Goal: Task Accomplishment & Management: Complete application form

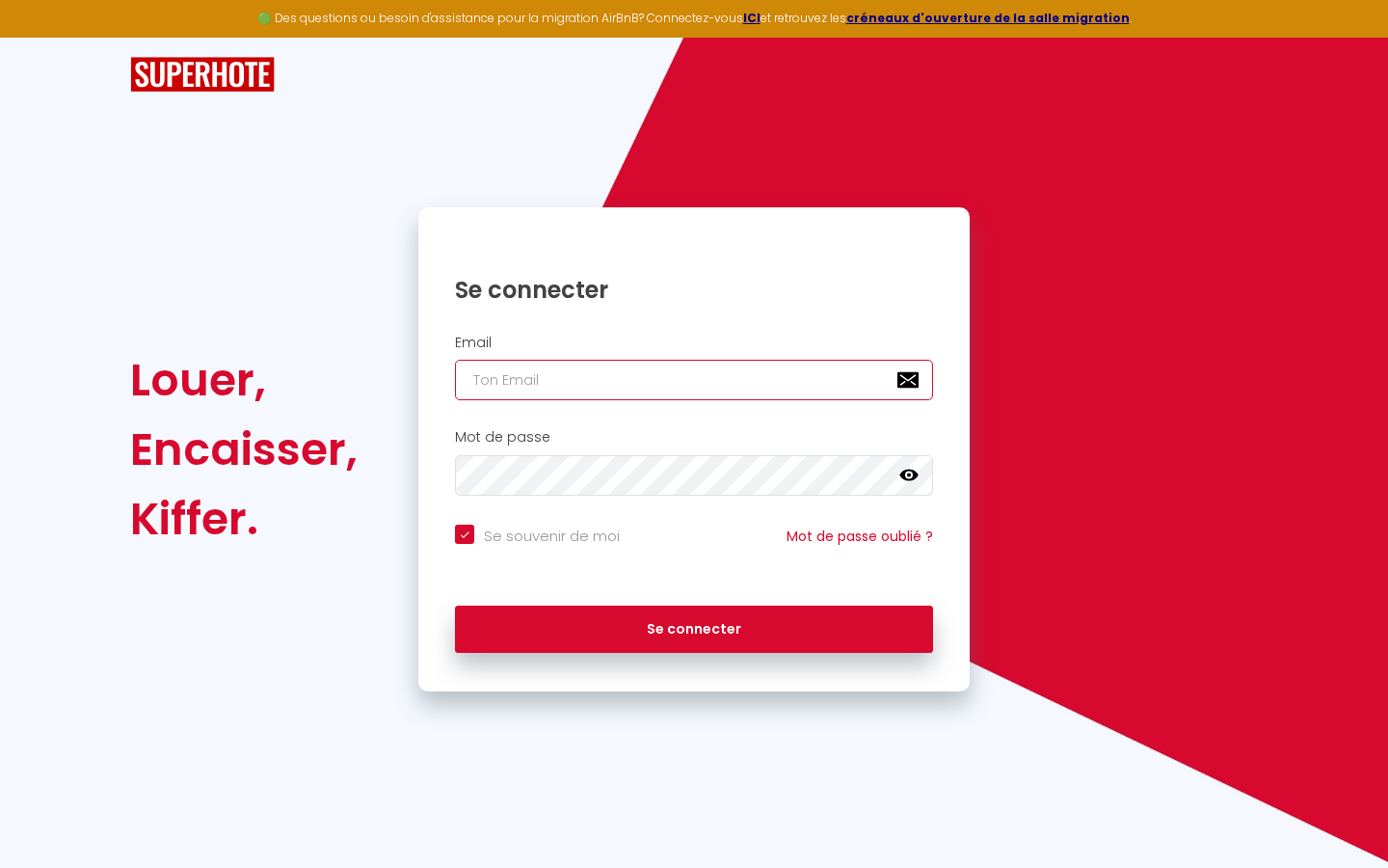
type input "s"
checkbox input "true"
type input "su"
checkbox input "true"
type input "sup"
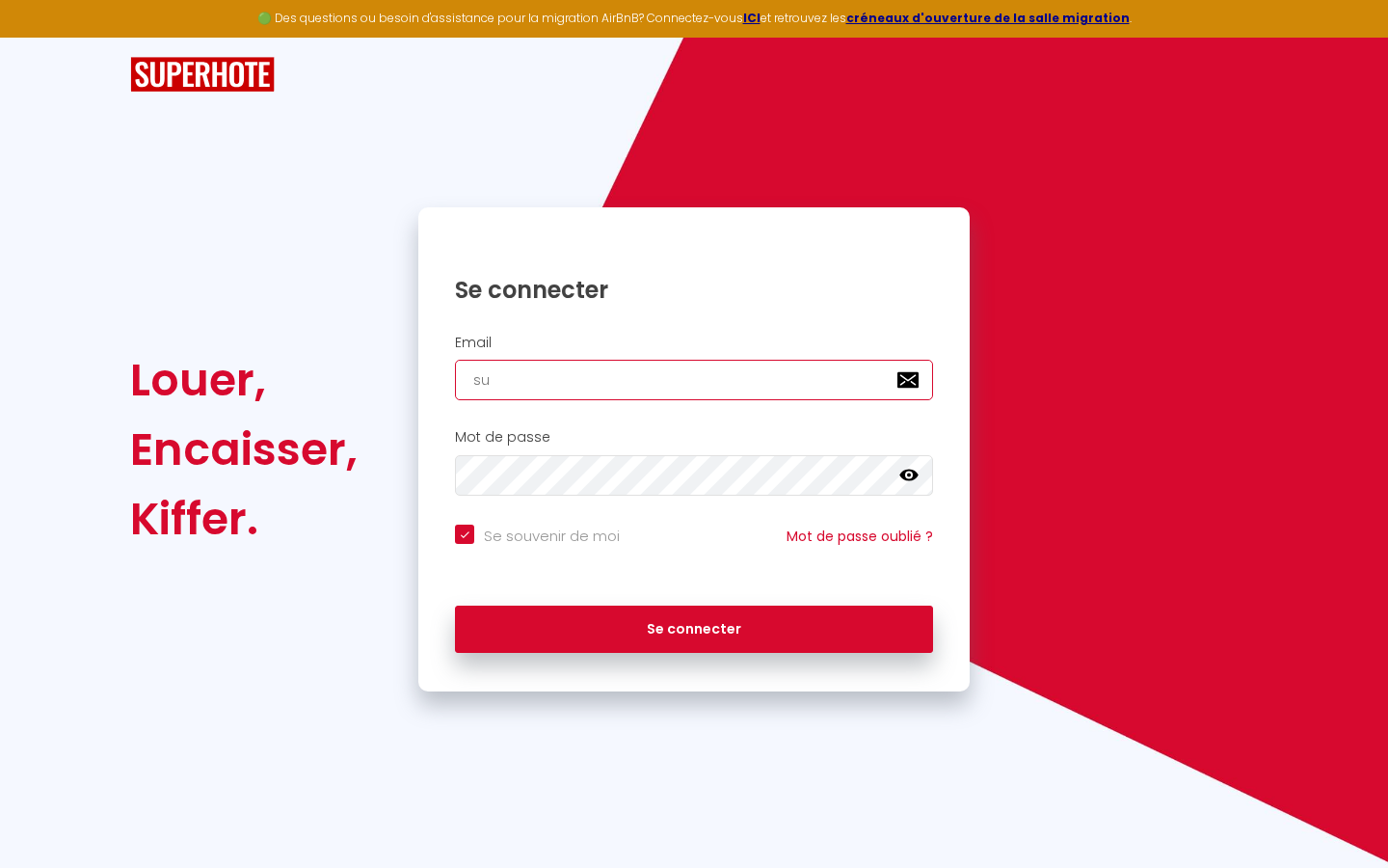
checkbox input "true"
type input "supe"
checkbox input "true"
type input "super"
checkbox input "true"
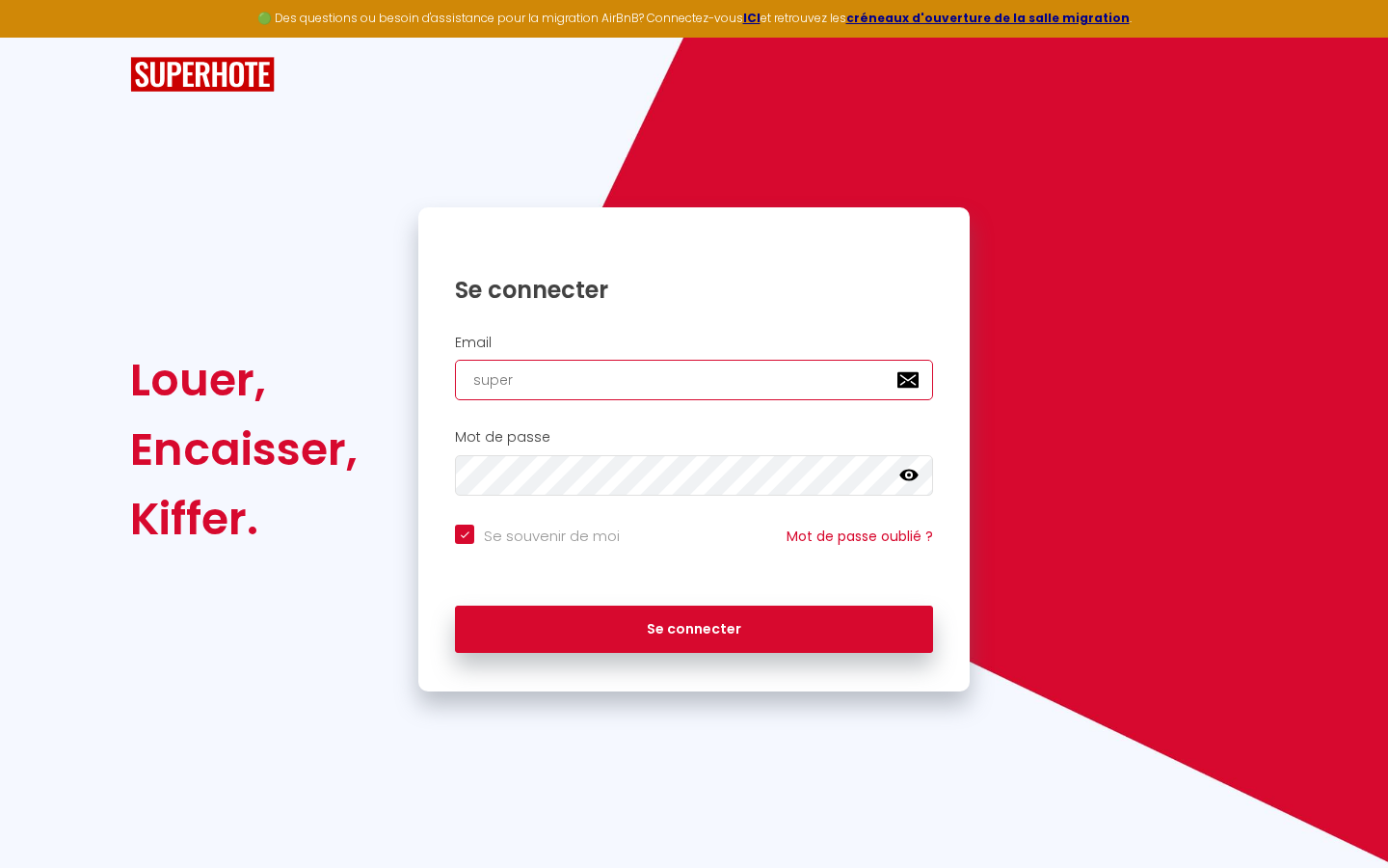
type input "superb"
checkbox input "true"
type input "superbo"
checkbox input "true"
type input "superbor"
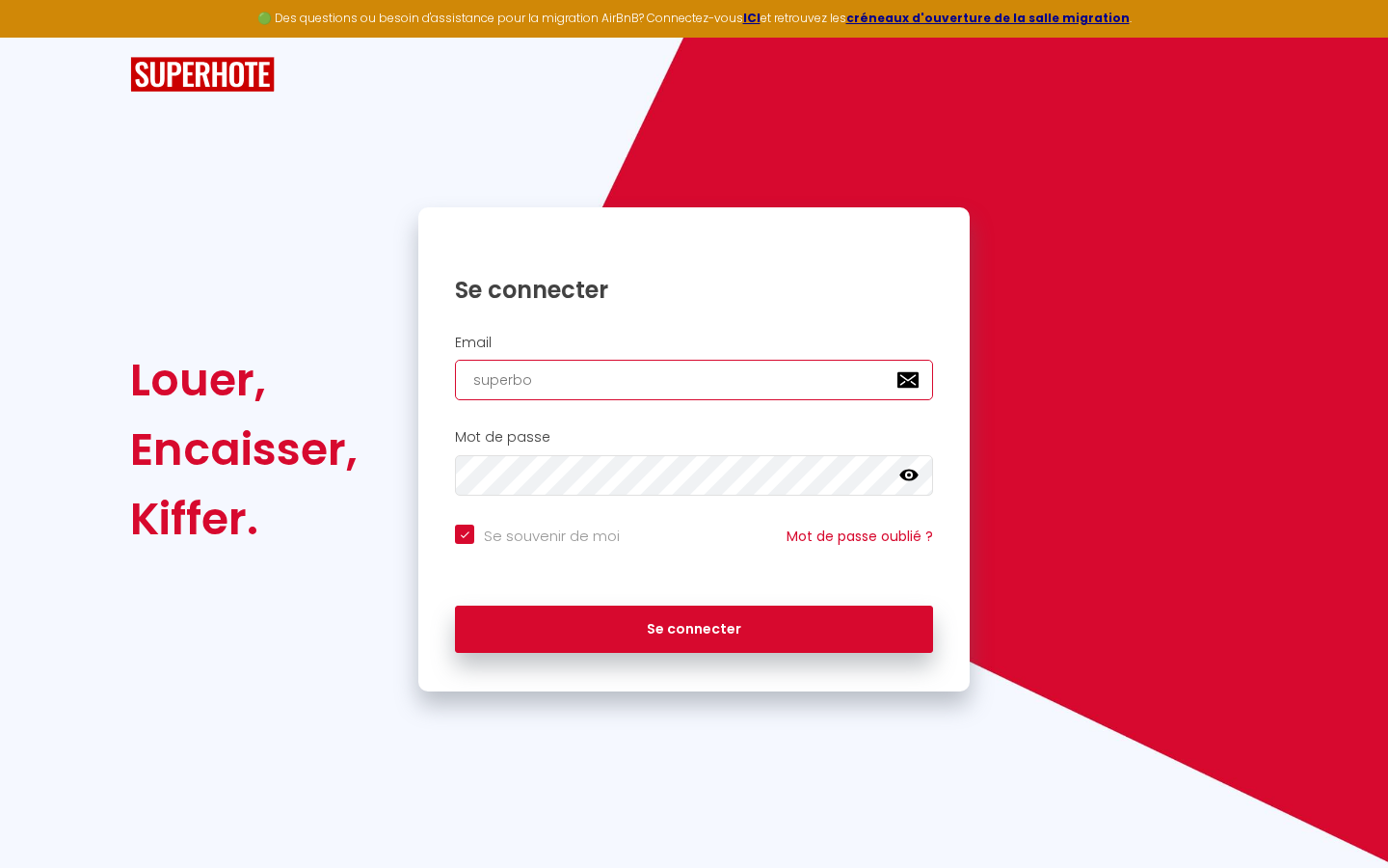
checkbox input "true"
type input "superbord"
checkbox input "true"
type input "superborde"
checkbox input "true"
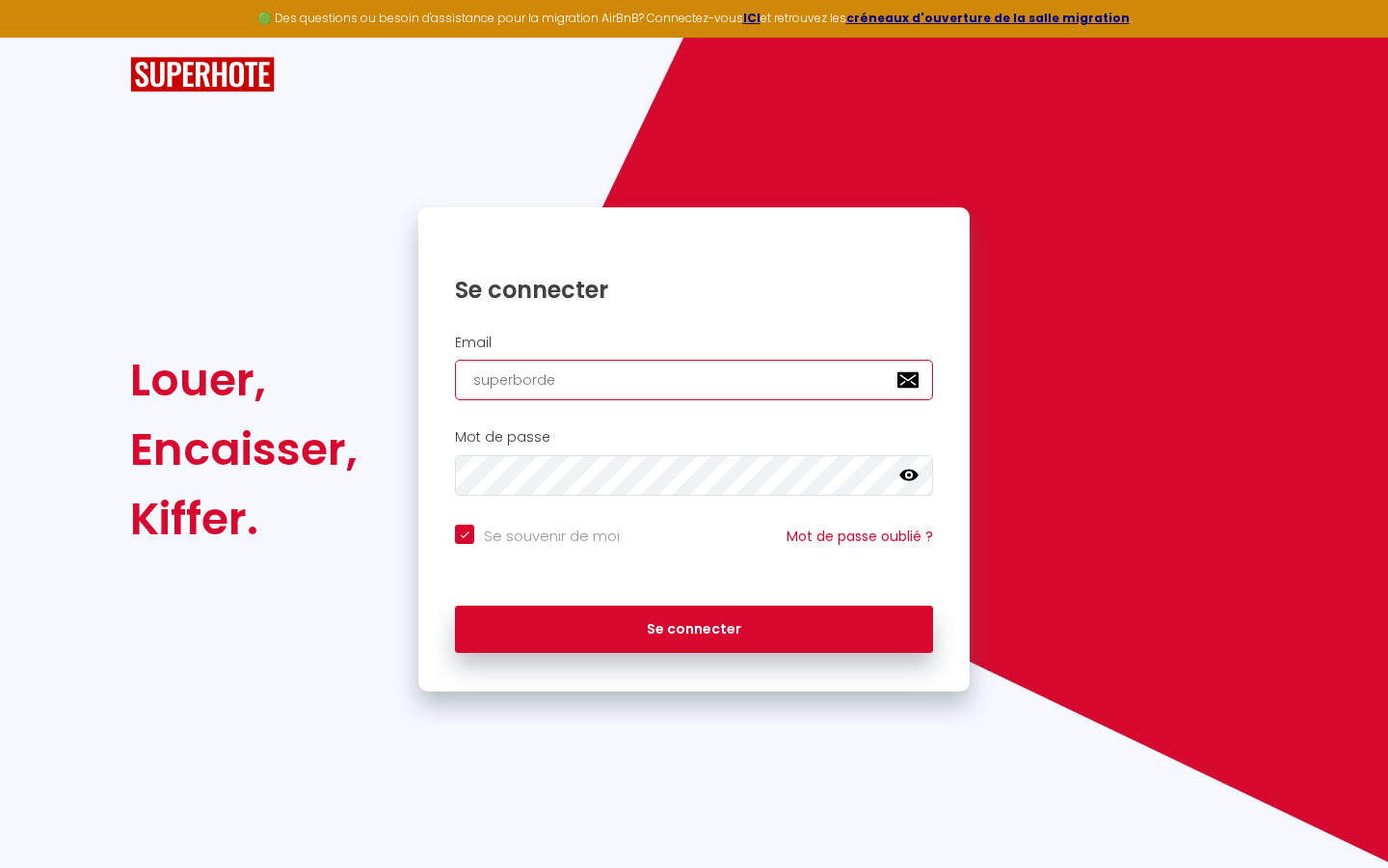
type input "superbordea"
checkbox input "true"
type input "superbordeau"
checkbox input "true"
type input "superbordeaux"
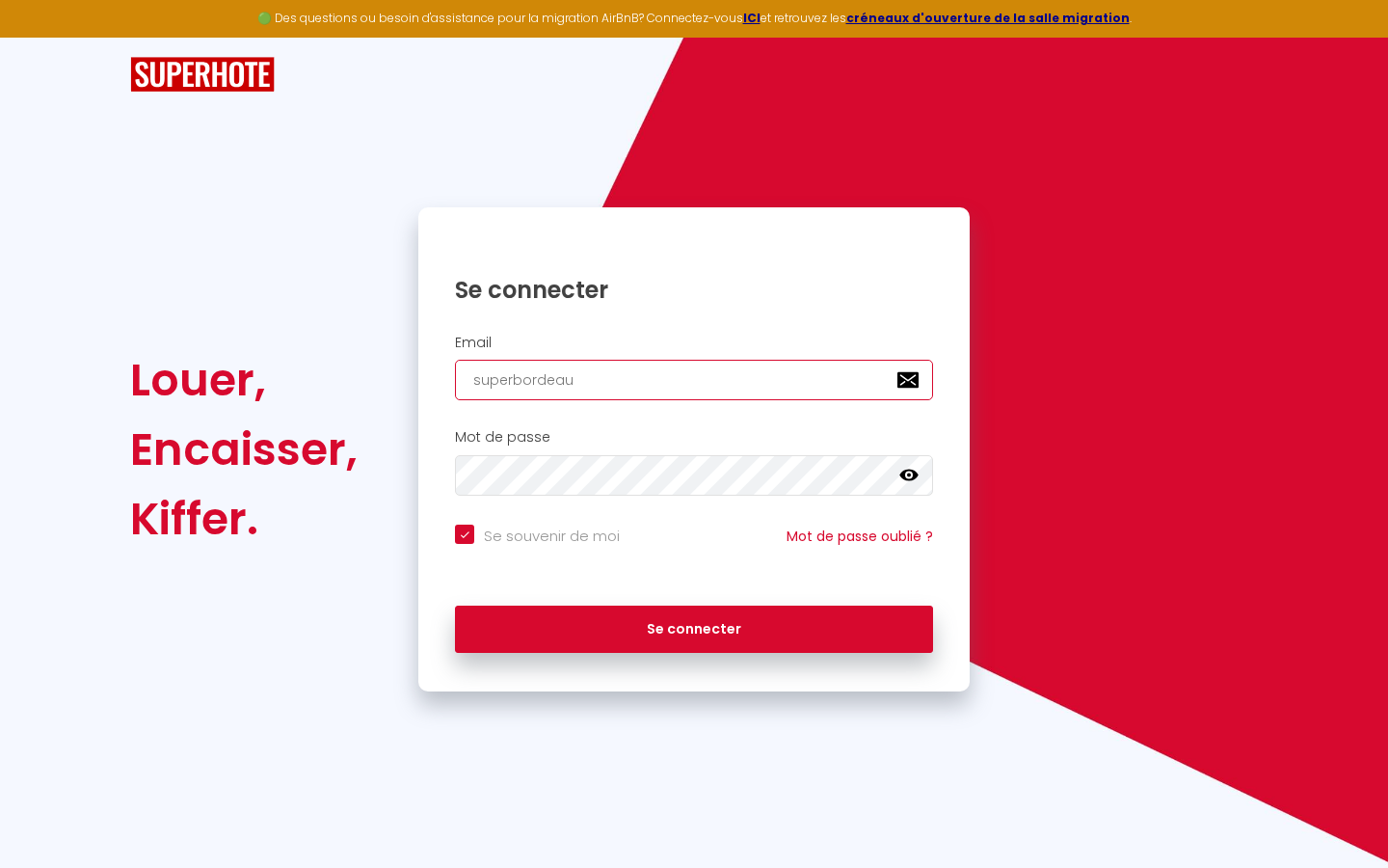
checkbox input "true"
type input "superbordeaux@"
checkbox input "true"
type input "superbordeaux@g"
checkbox input "true"
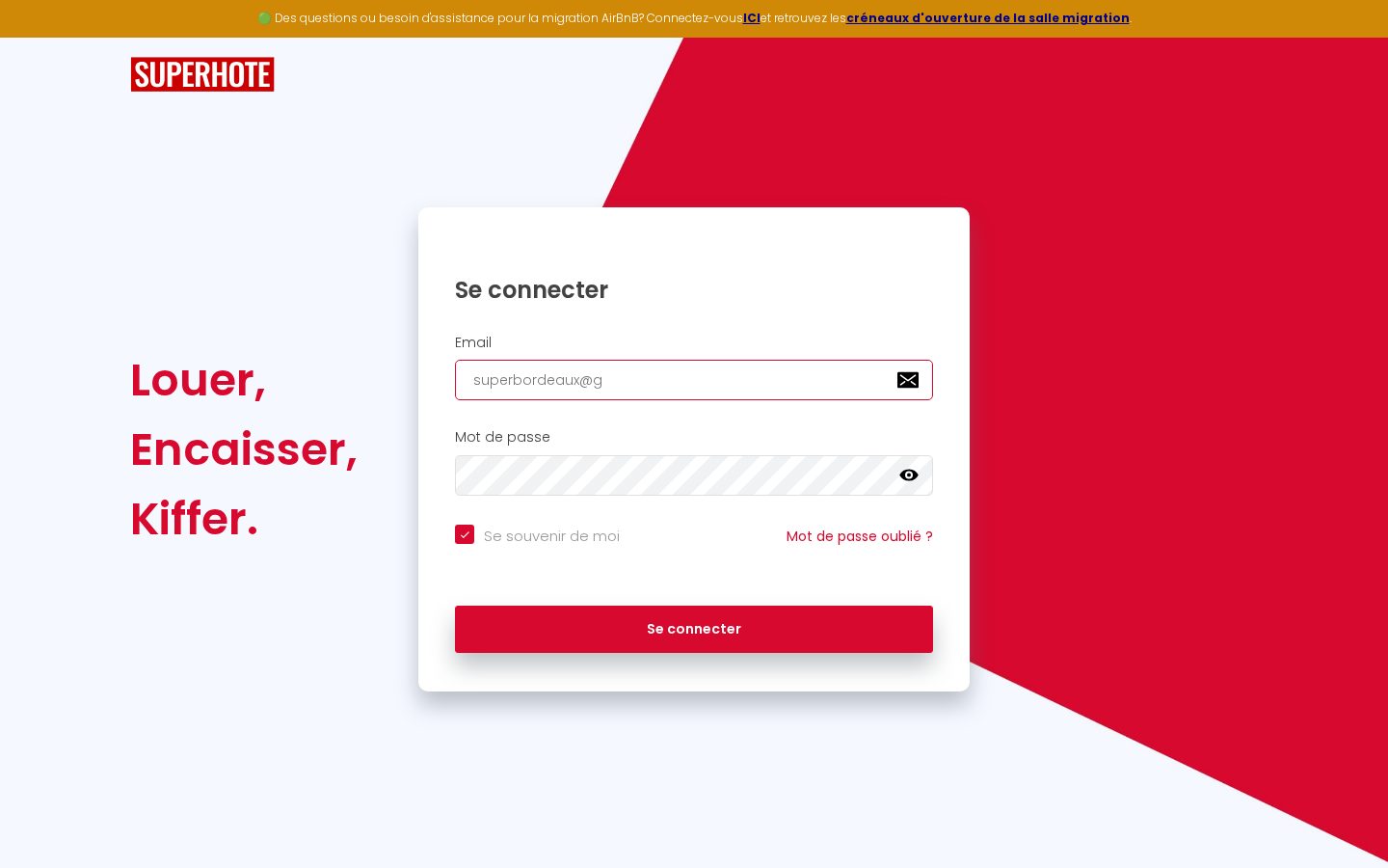
type input "superbordeaux@gm"
checkbox input "true"
type input "superbordeaux@gma"
checkbox input "true"
type input "superbordeaux@gmai"
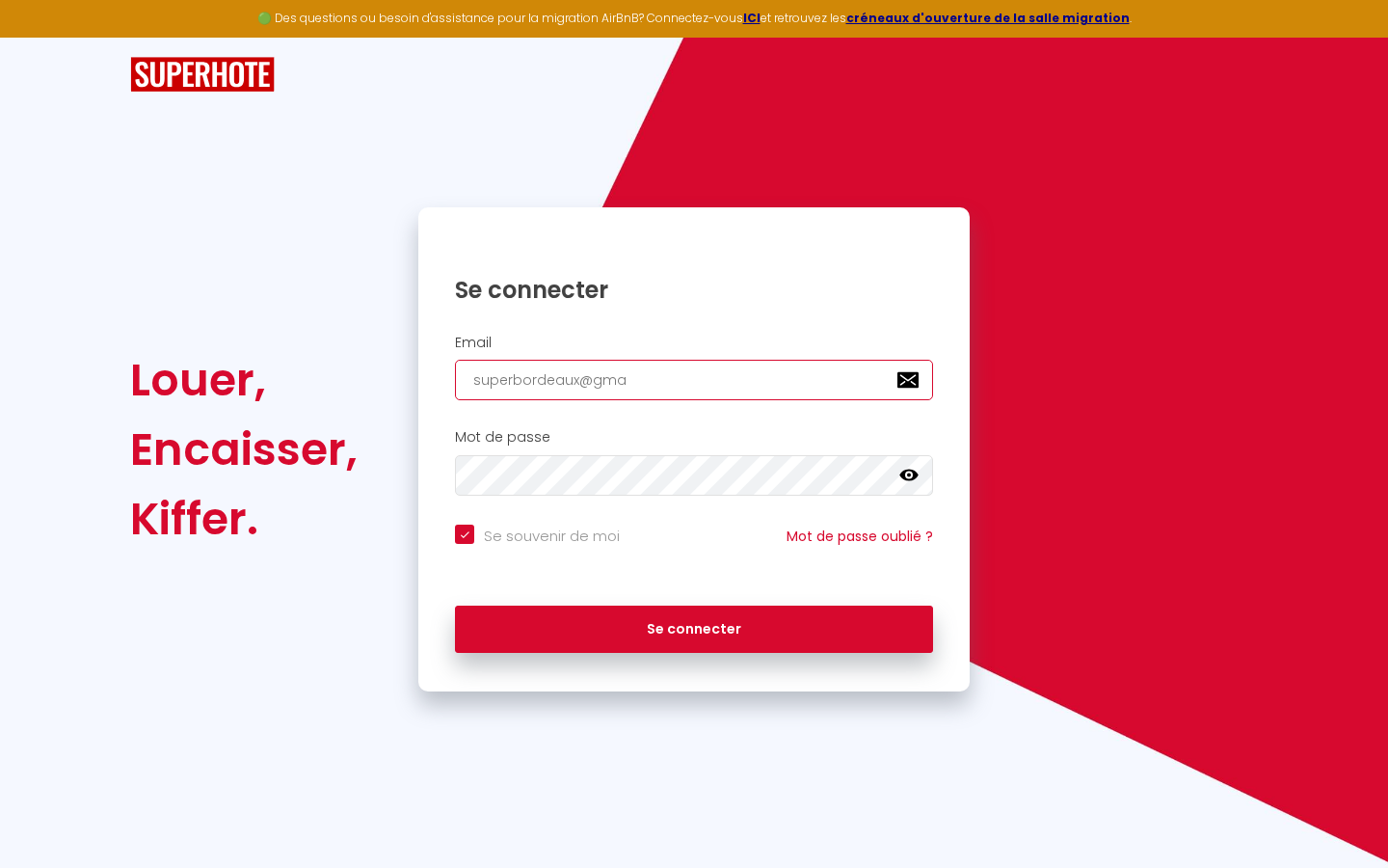
checkbox input "true"
type input "[EMAIL_ADDRESS]"
checkbox input "true"
type input "[EMAIL_ADDRESS]."
checkbox input "true"
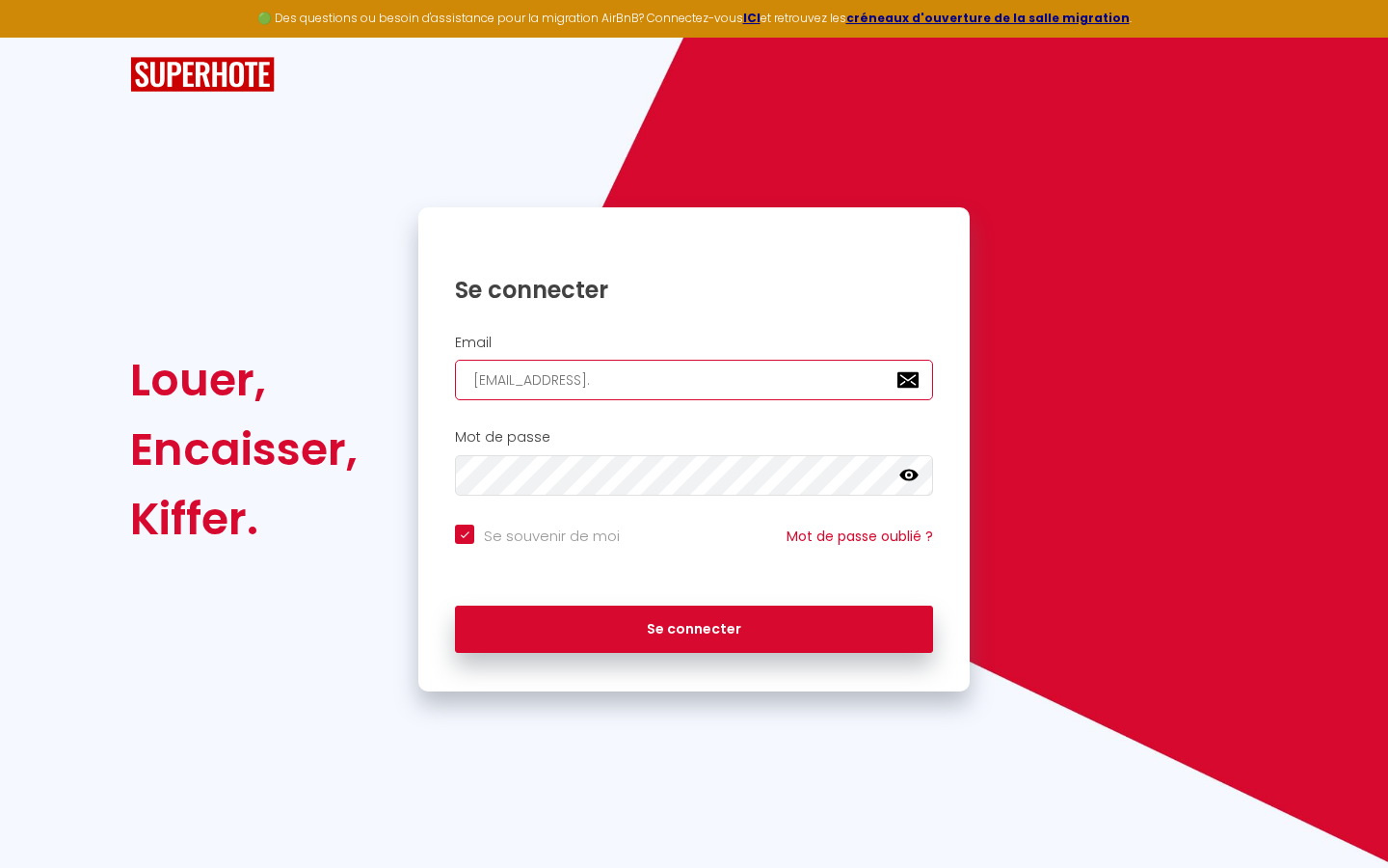
type input "superbordeaux@gmail.c"
checkbox input "true"
type input "[EMAIL_ADDRESS][DOMAIN_NAME]"
checkbox input "true"
type input "[EMAIL_ADDRESS][DOMAIN_NAME]"
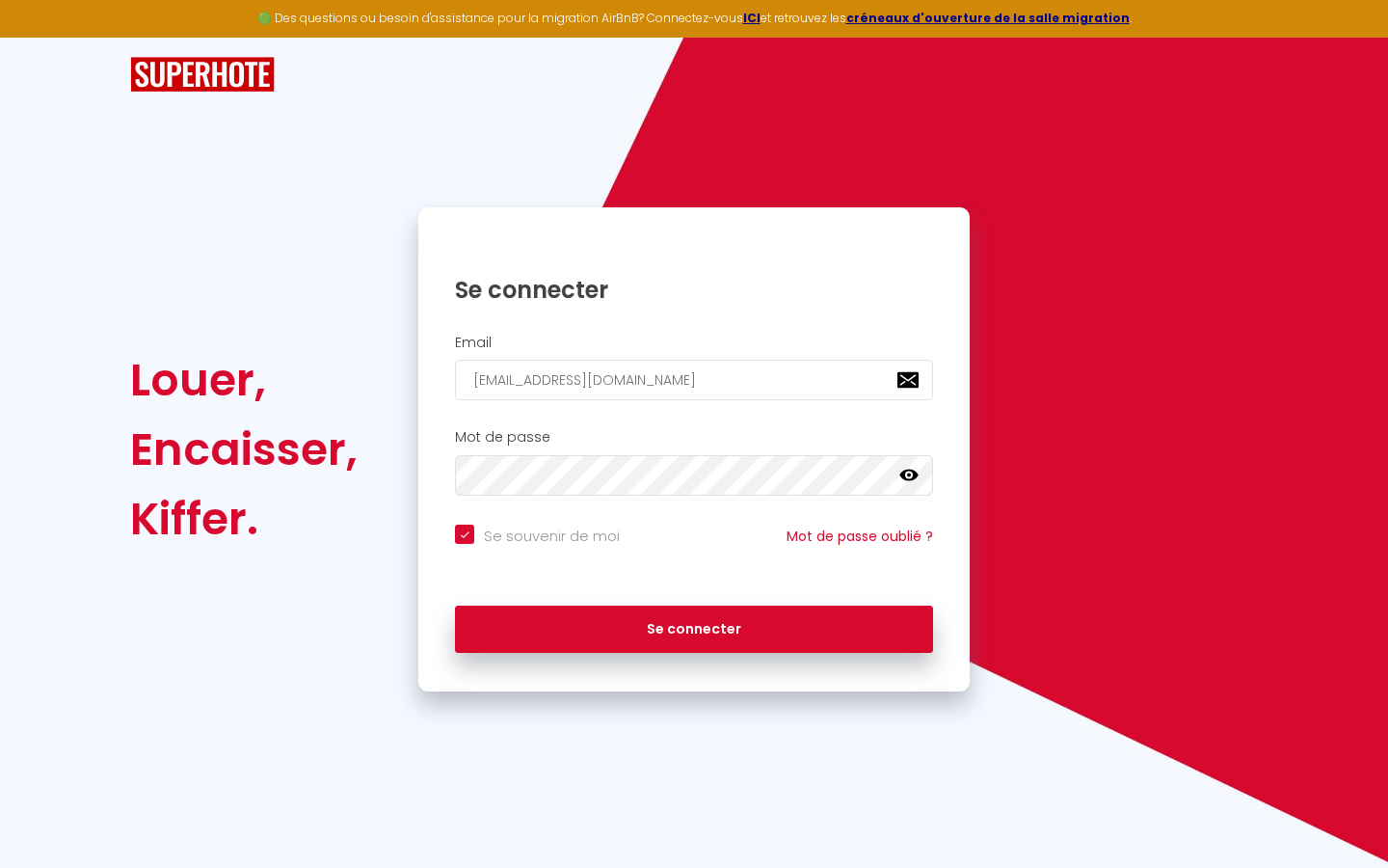
checkbox input "true"
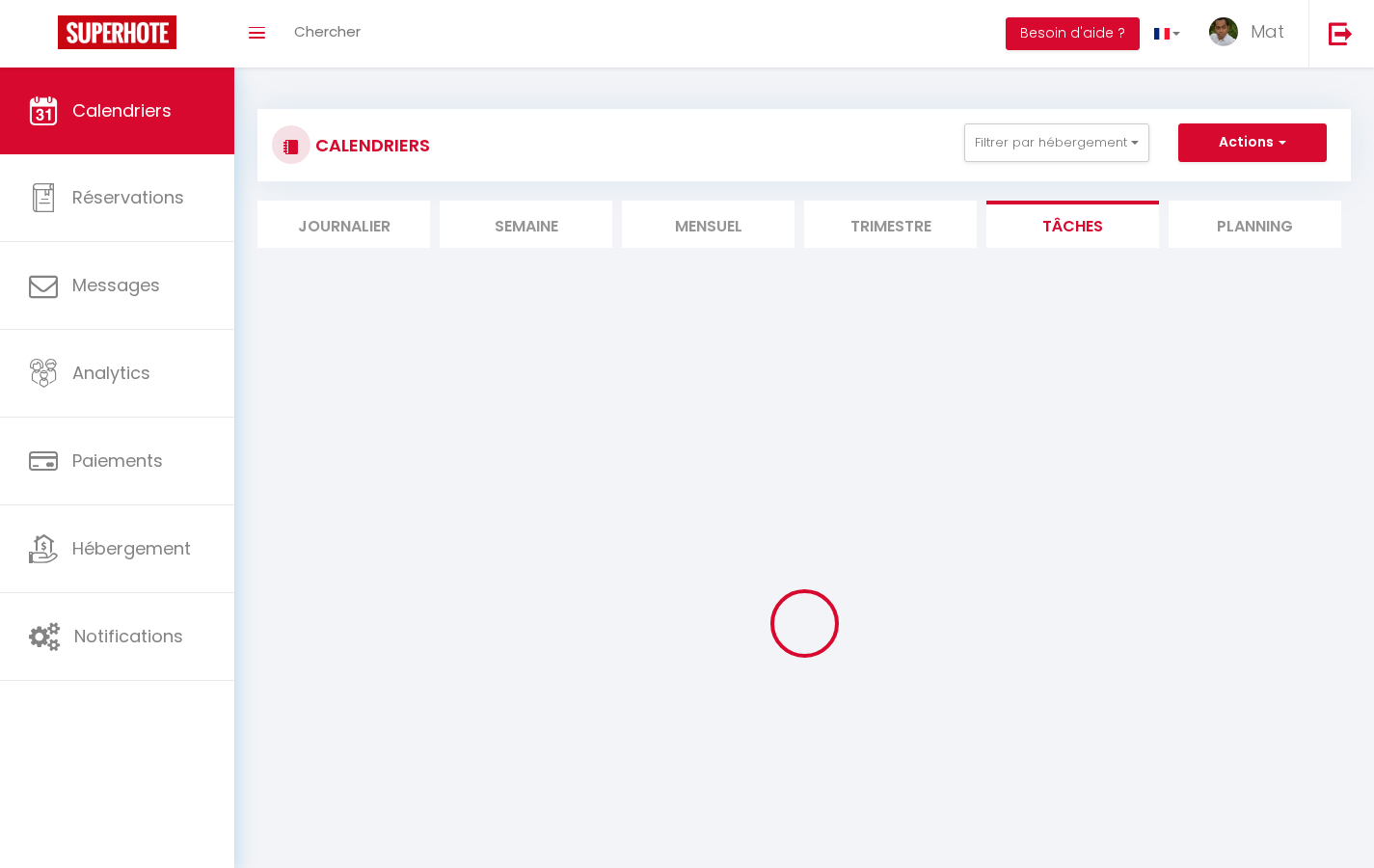
select select
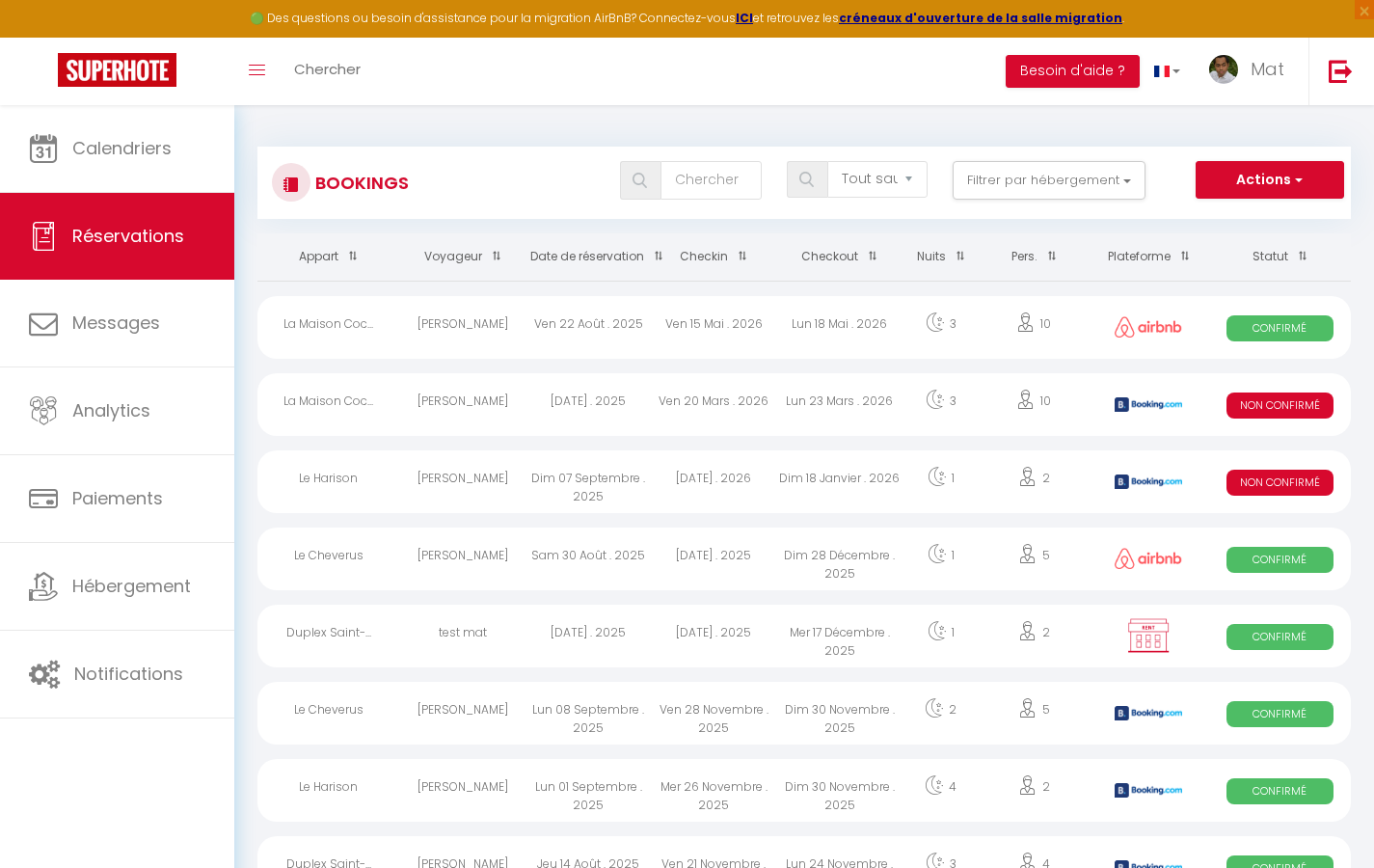
select select "message"
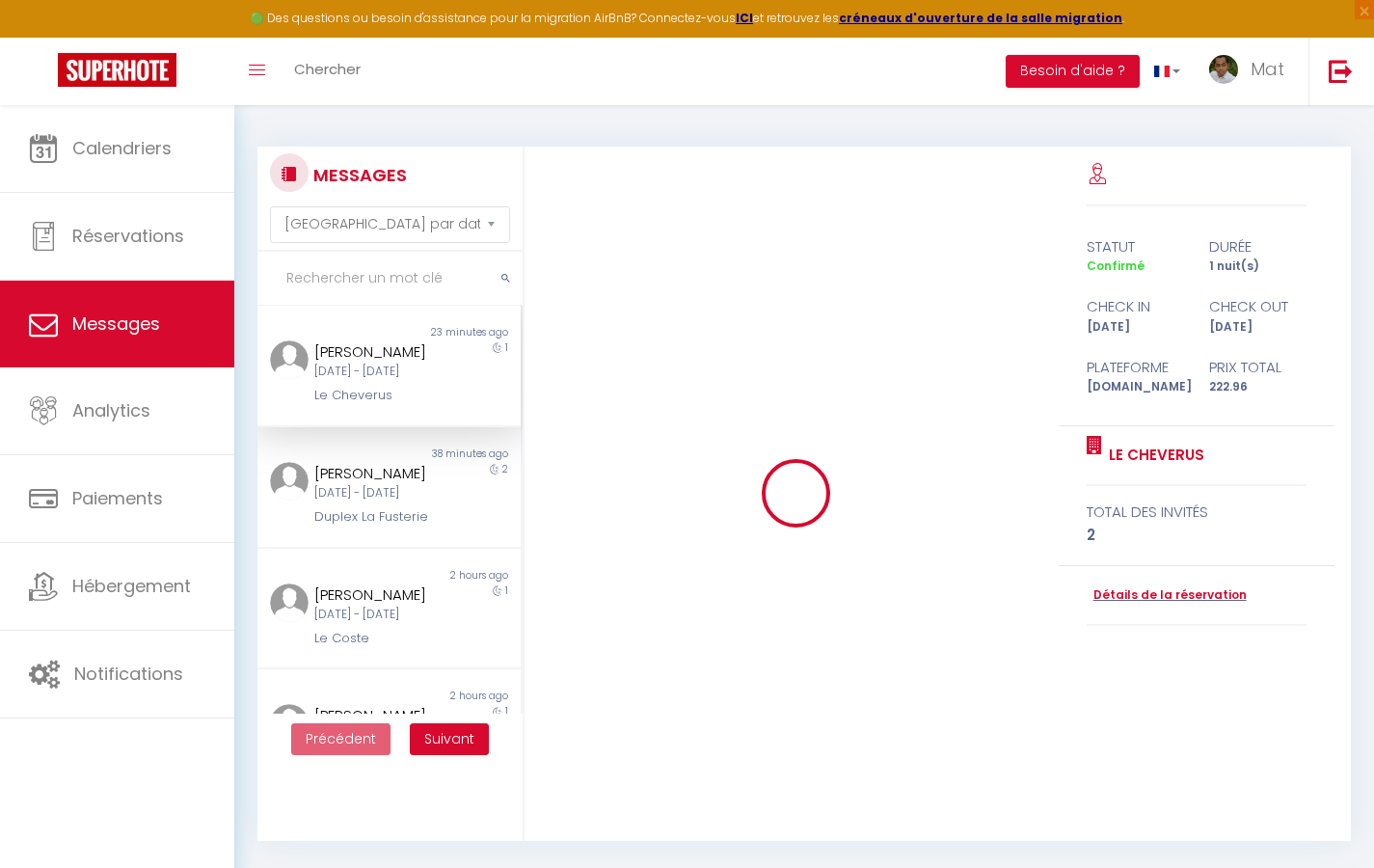
scroll to position [7583, 0]
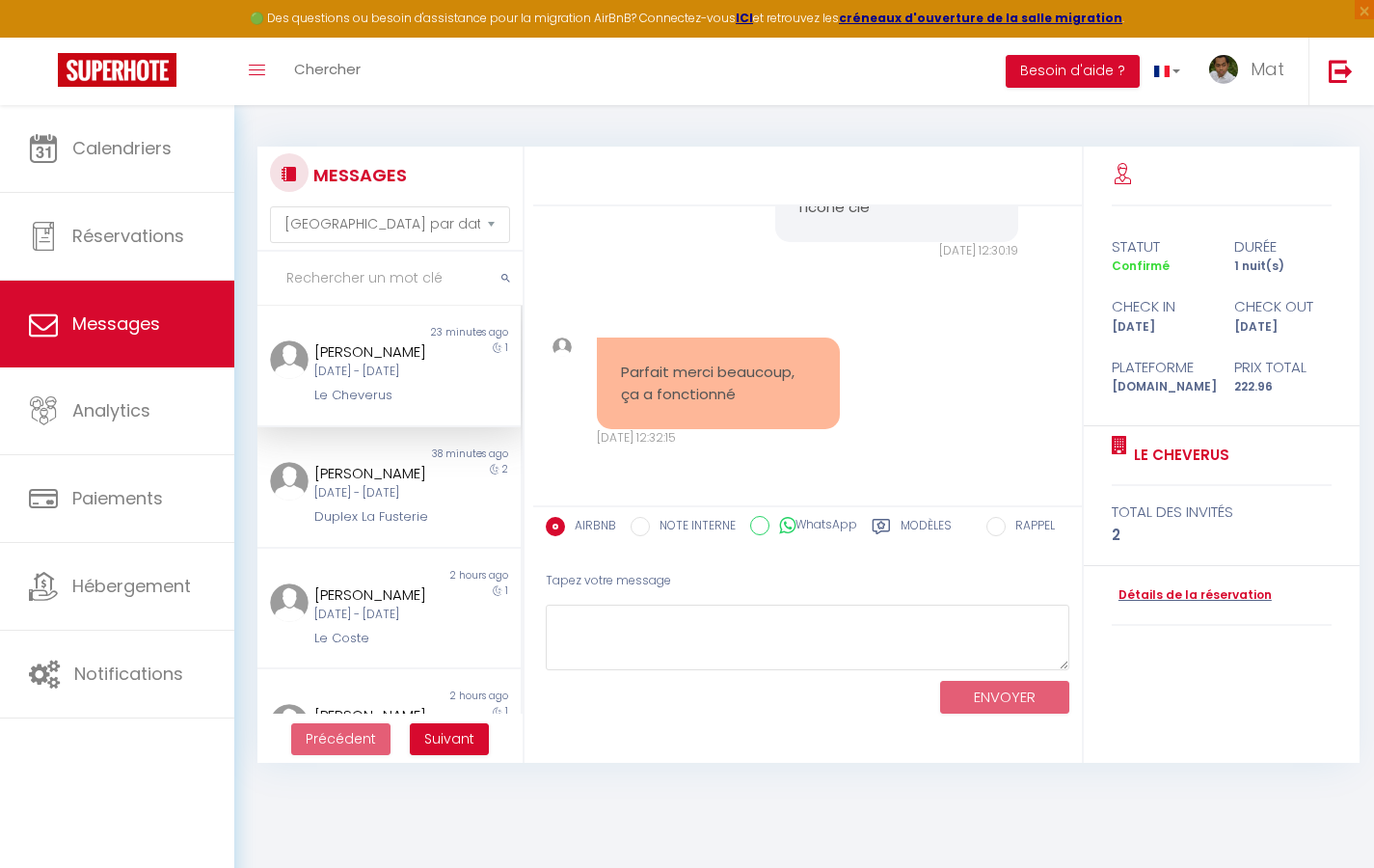
select select "2025"
select select "9"
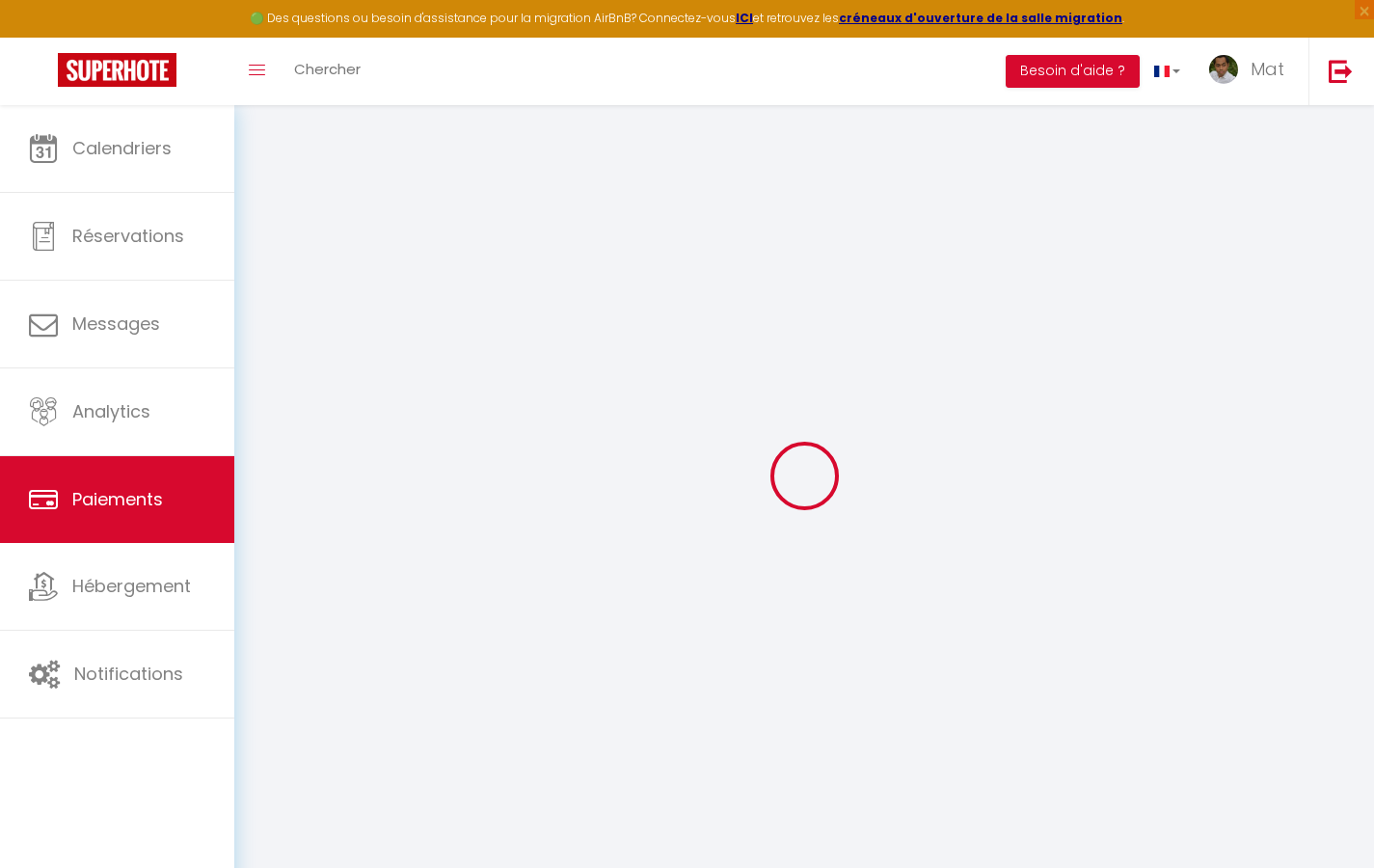
select select "2"
select select "0"
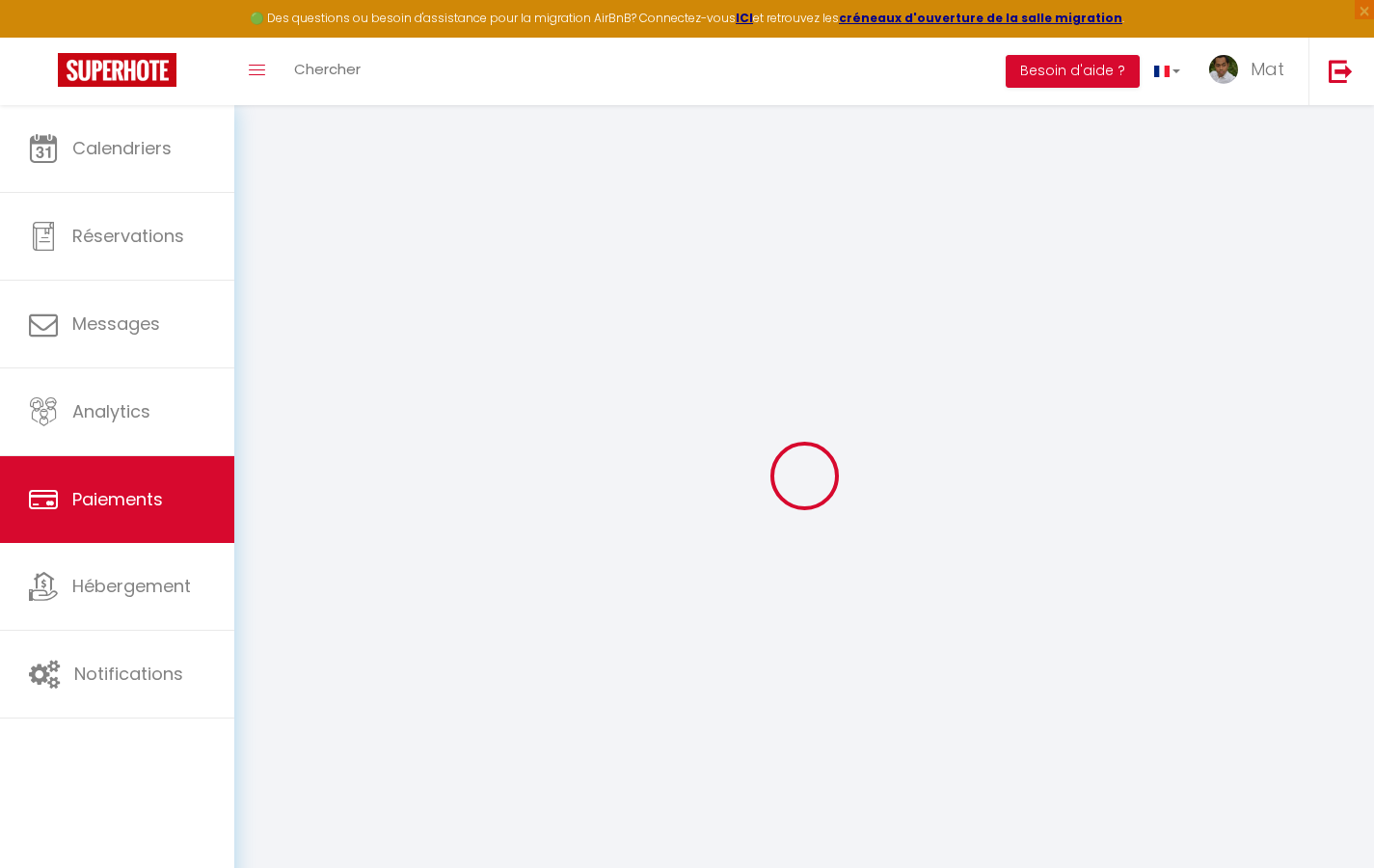
select select "0"
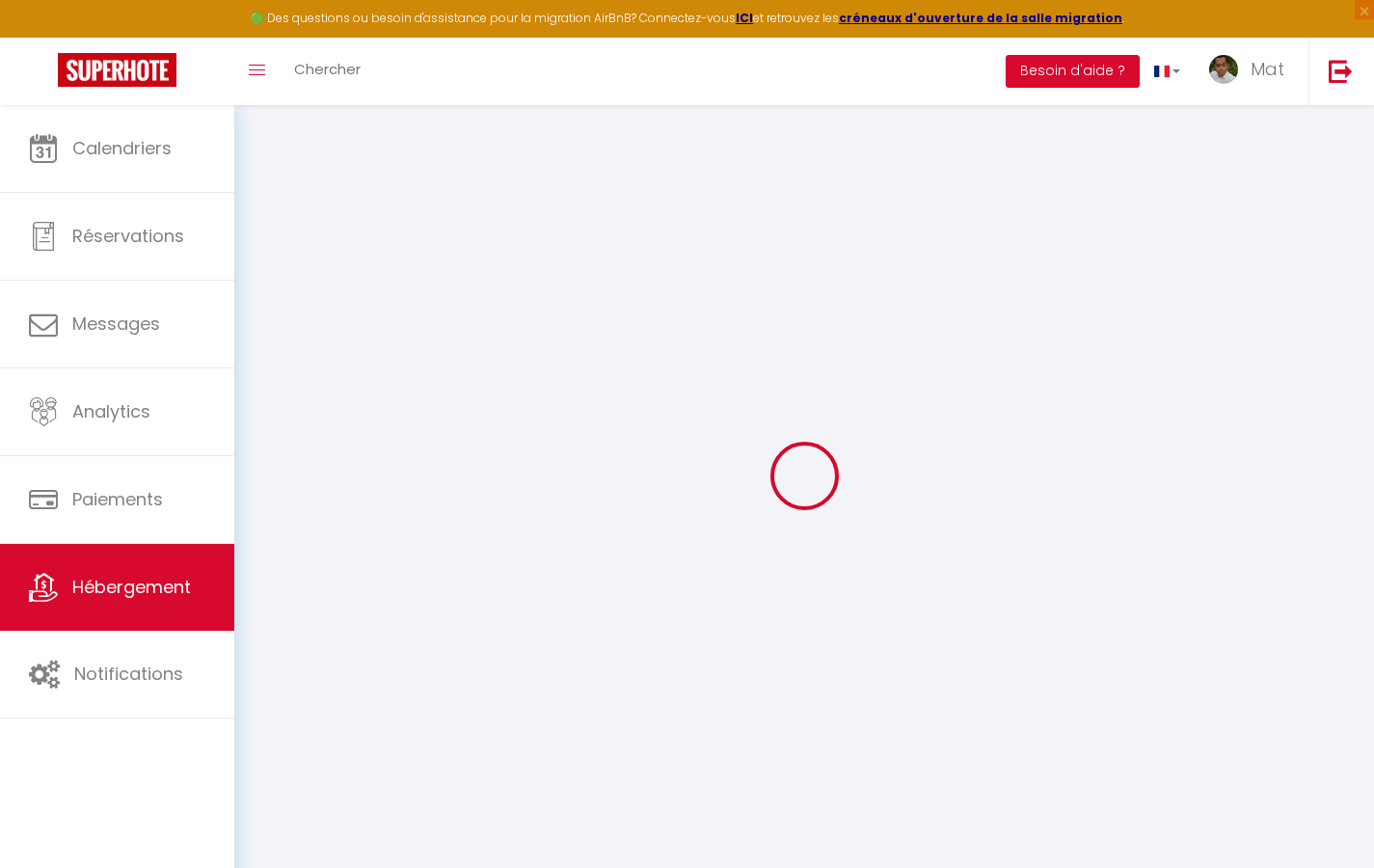
type input "Duplex La Fusterie"
type input "IMMO"
type input "MRA"
type input "[STREET_ADDRESS]"
type input "33800"
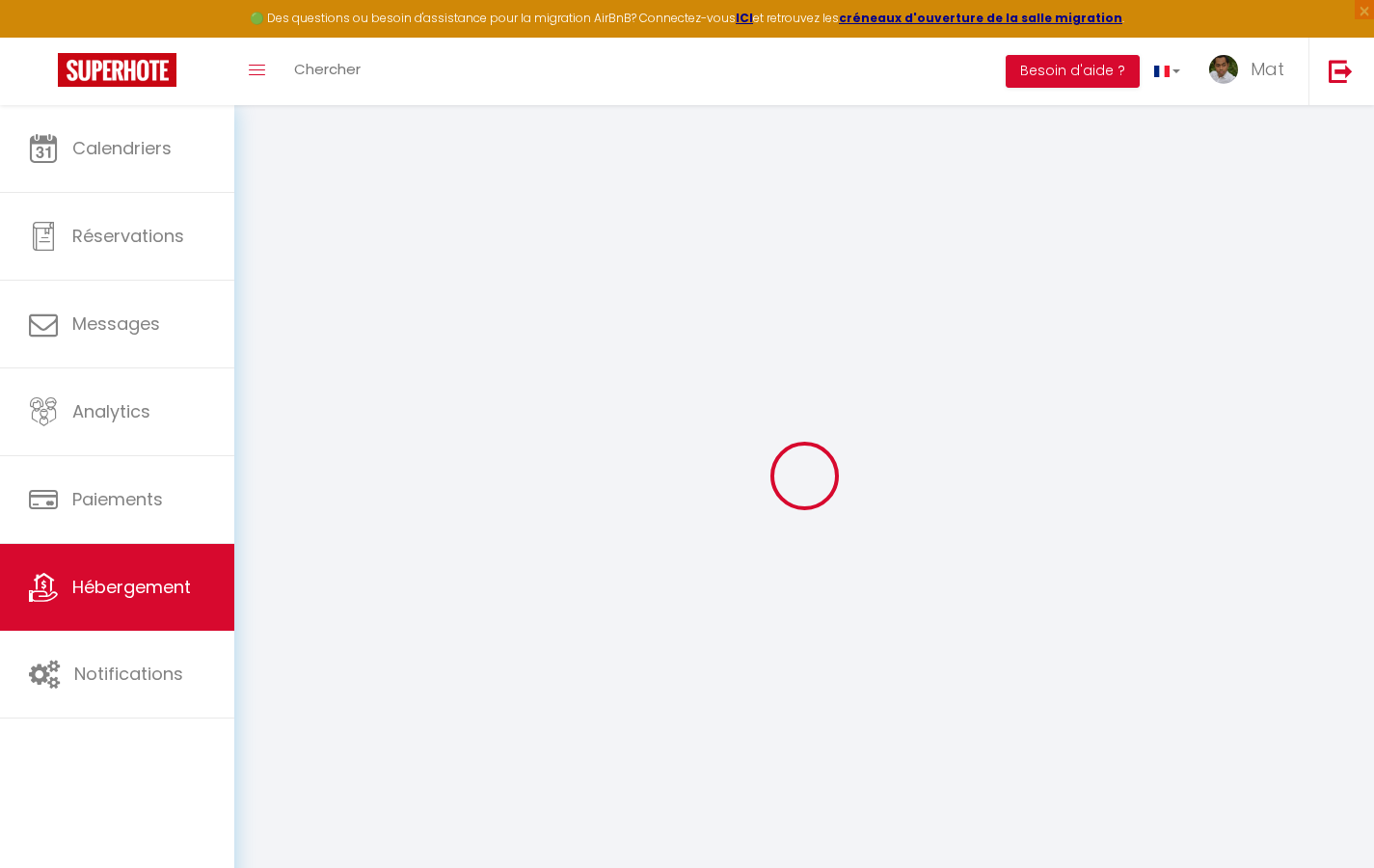
type input "[GEOGRAPHIC_DATA]"
select select "6"
type input "35"
type input "20"
type input "30"
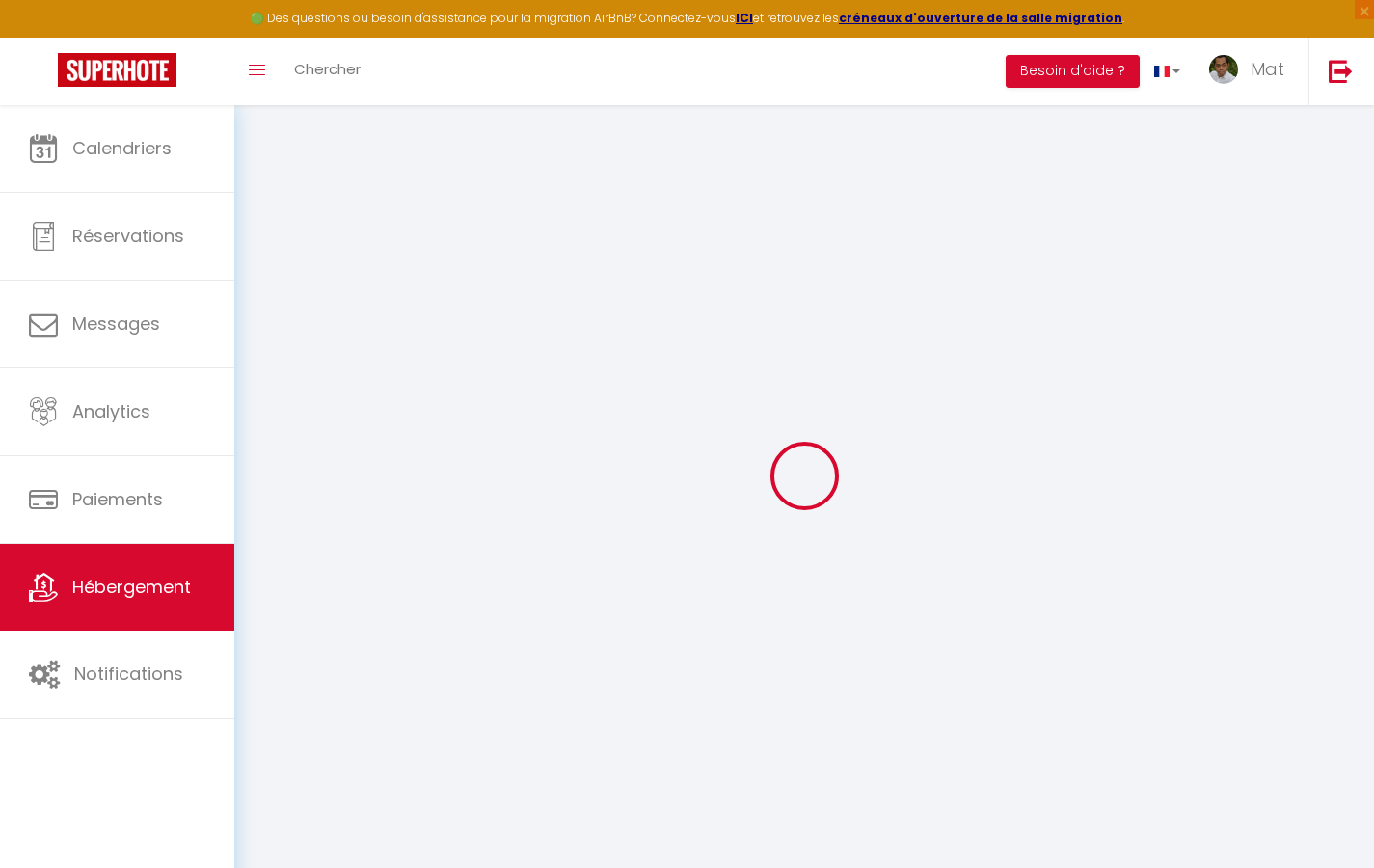
type input "1.65"
type input "200"
select select
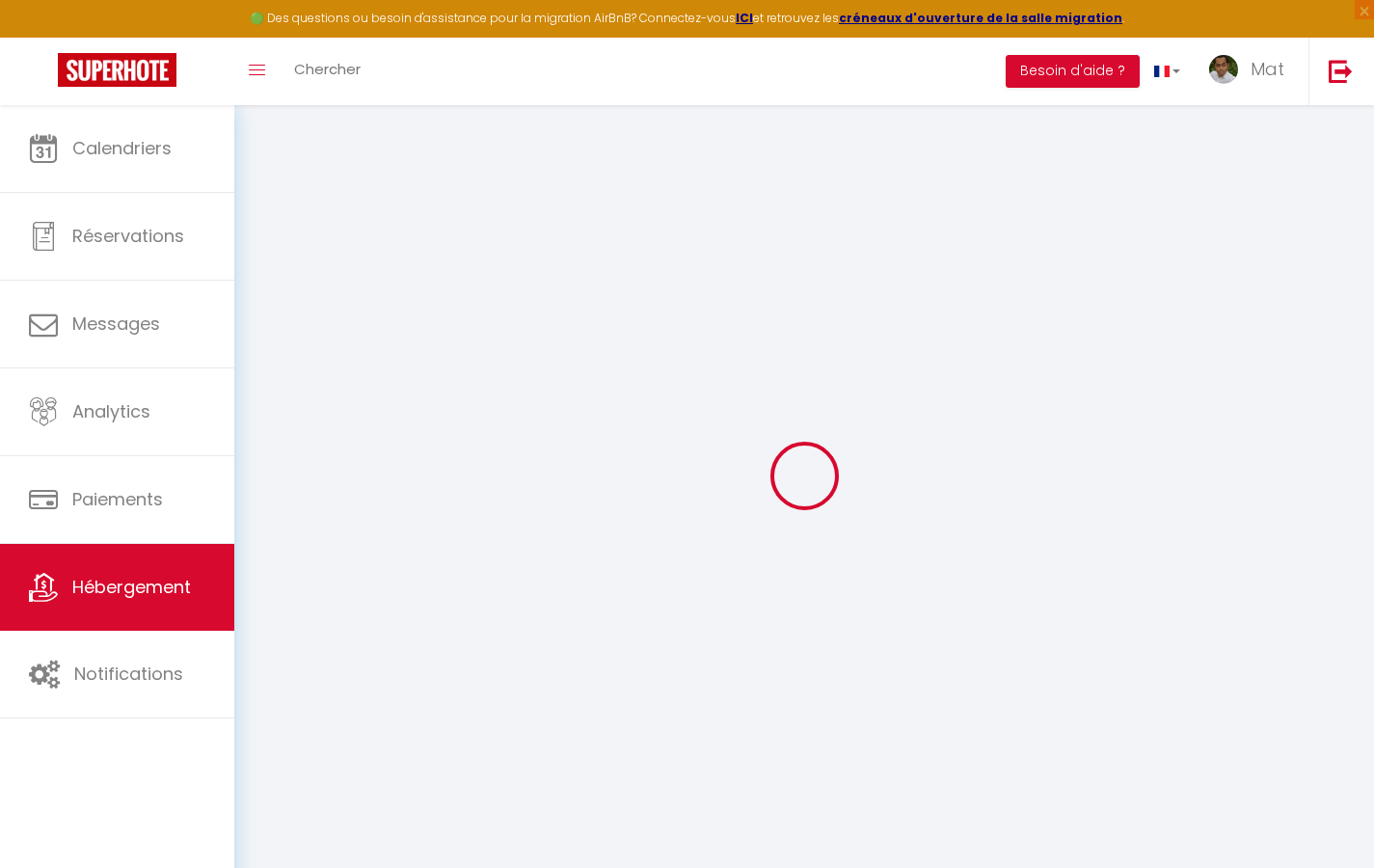
select select
type input "[STREET_ADDRESS]"
type input "33800"
type input "[GEOGRAPHIC_DATA]"
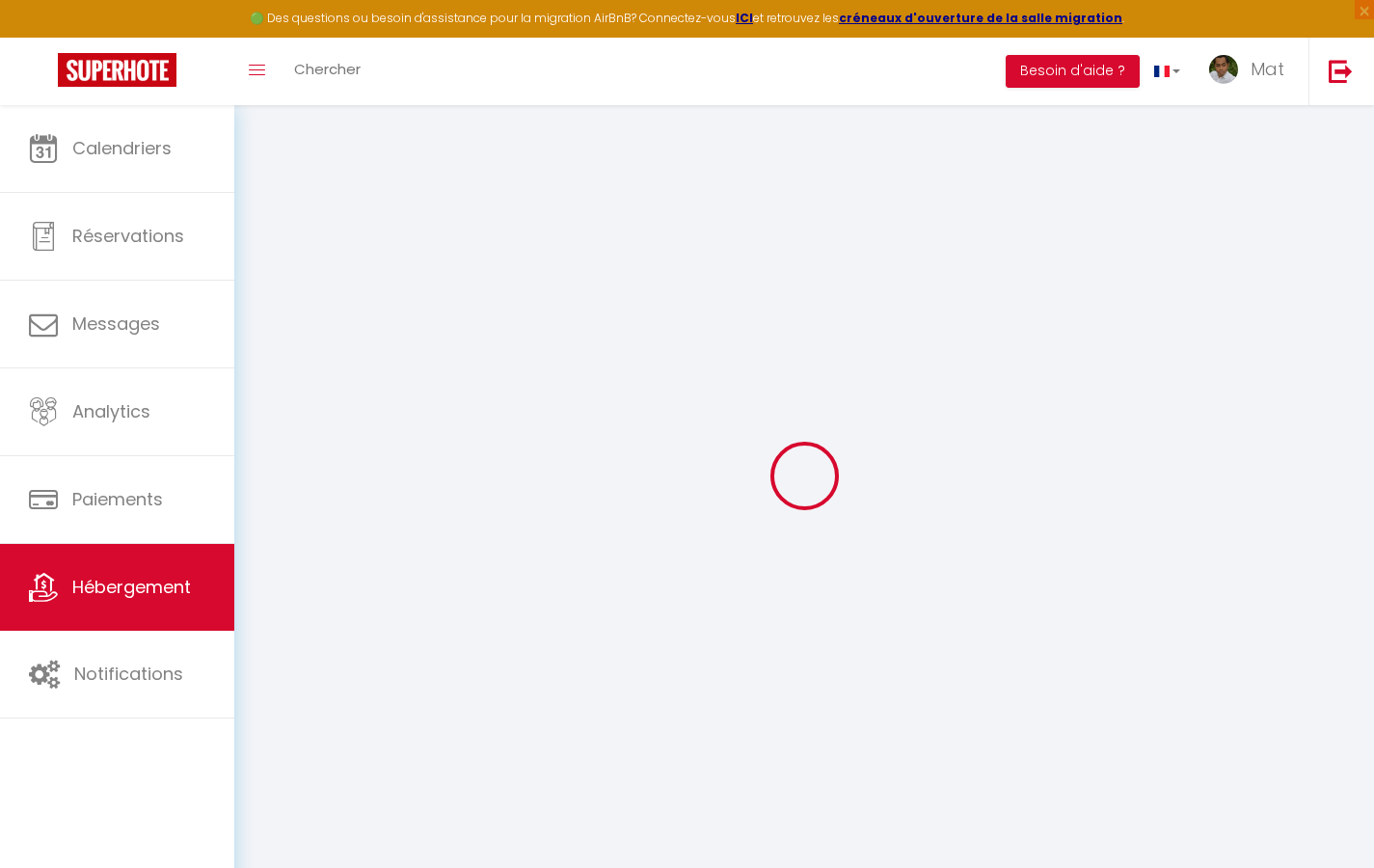
type input "[EMAIL_ADDRESS][DOMAIN_NAME]"
select select "742"
checkbox input "true"
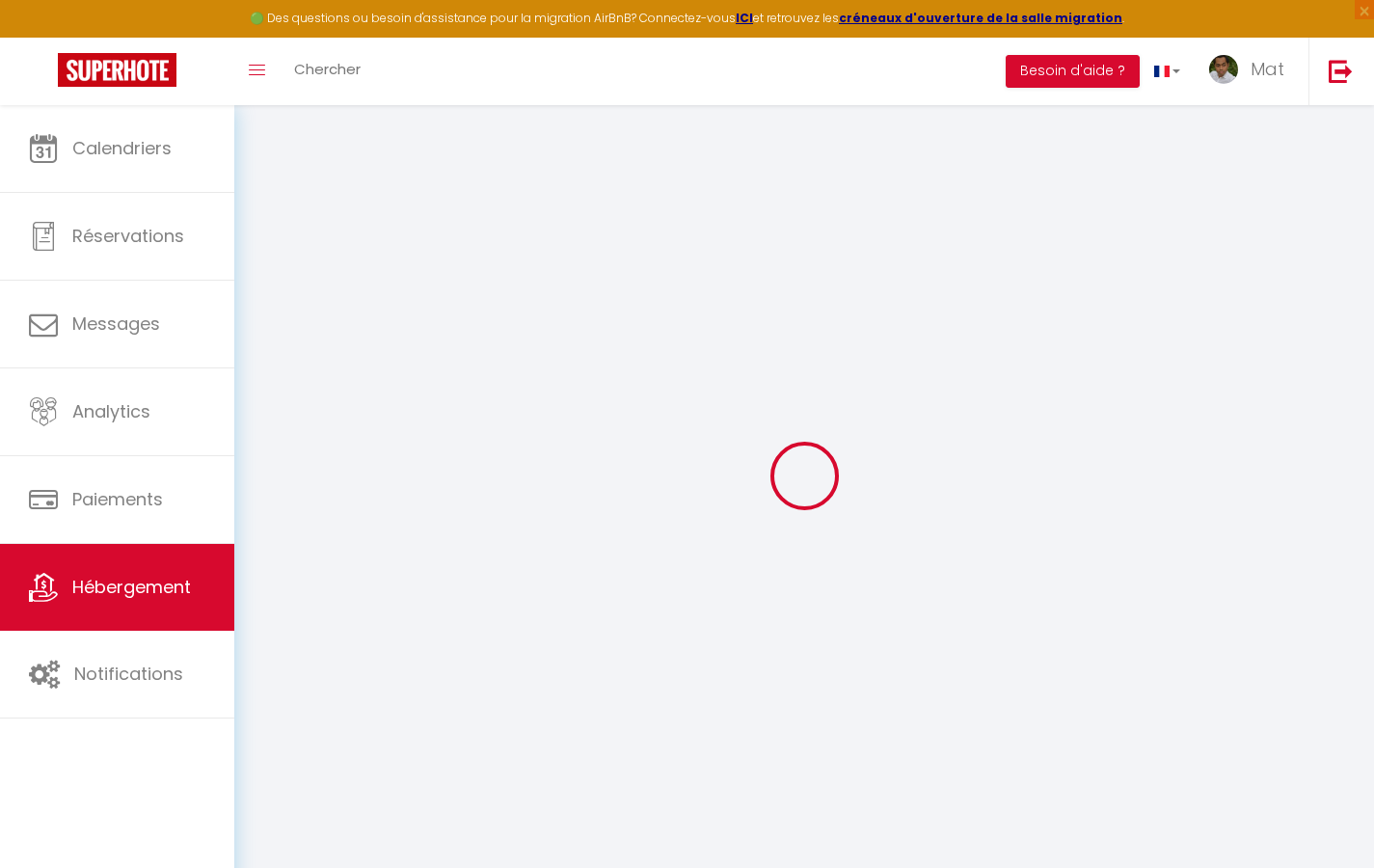
checkbox input "false"
type input "10"
type input "50"
type input "0"
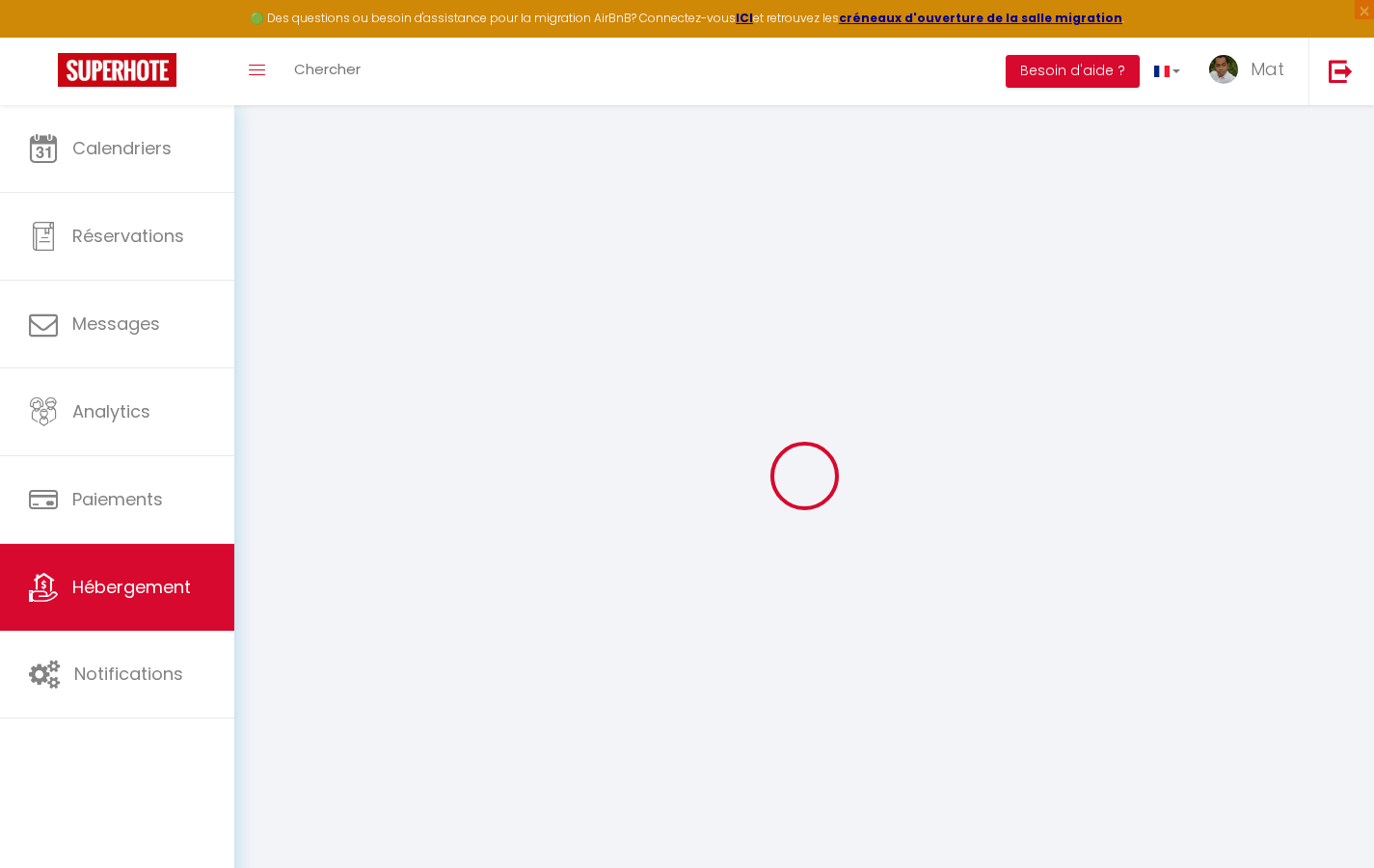
type input "0"
select select
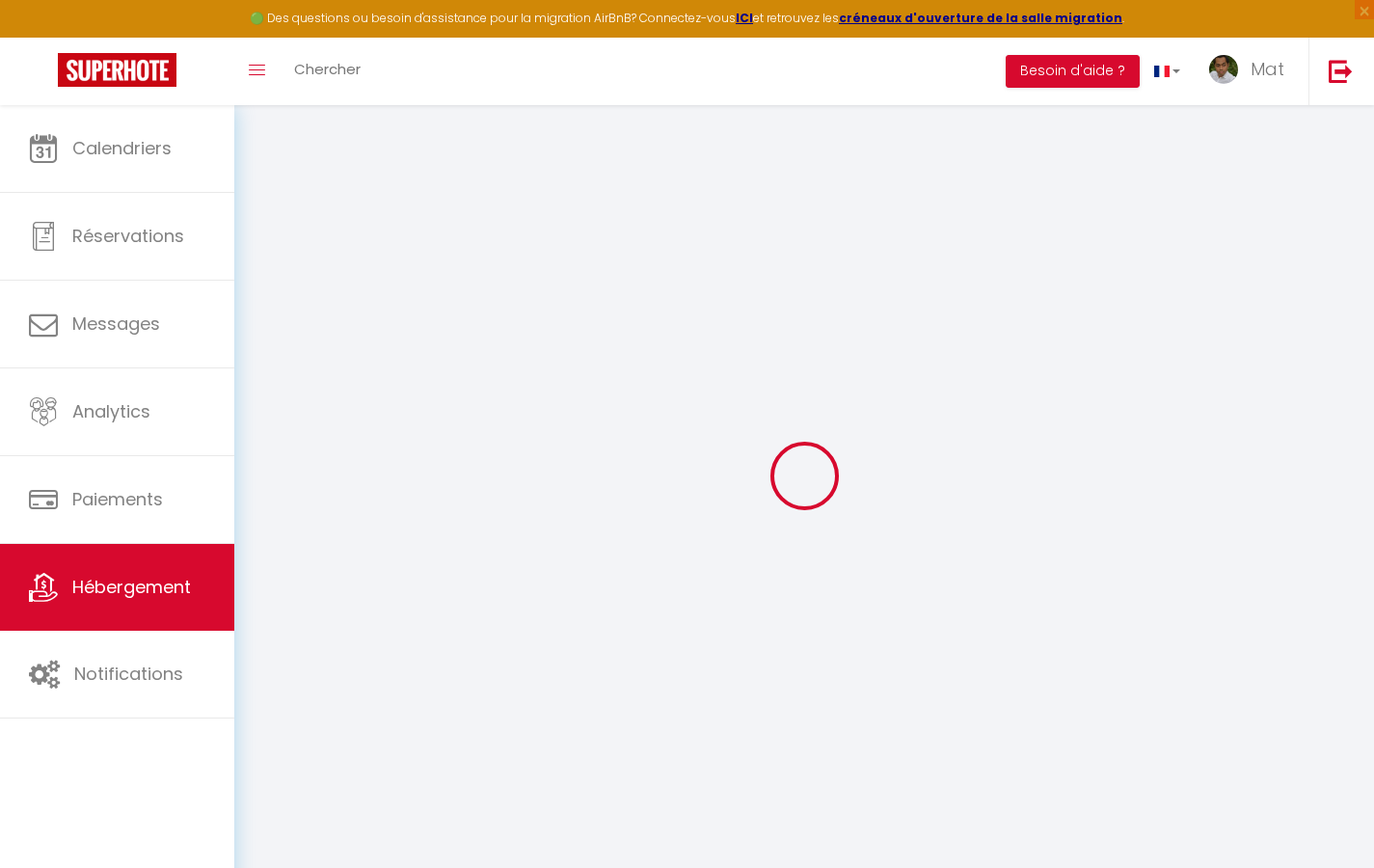
select select
checkbox input "true"
checkbox input "false"
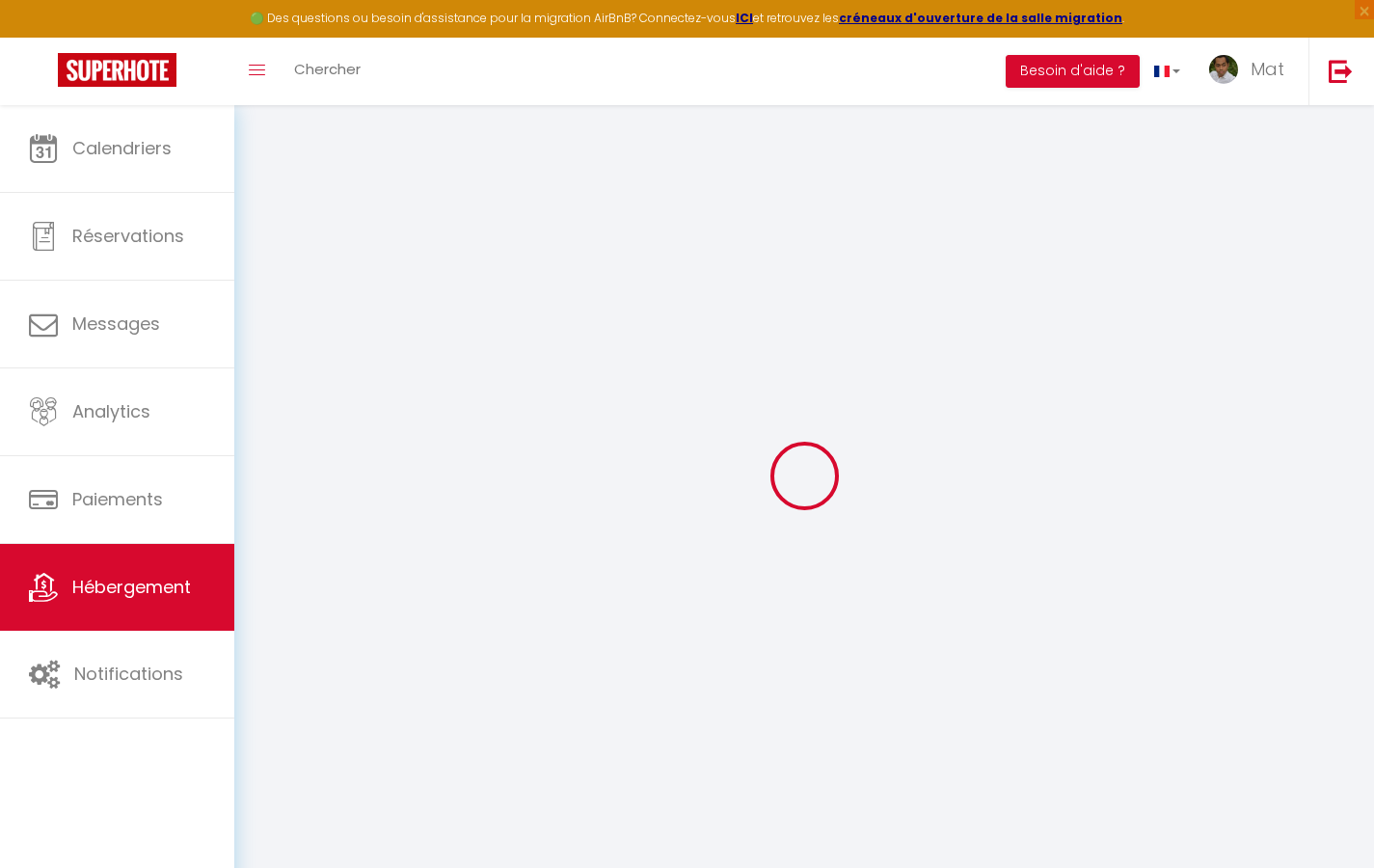
select select
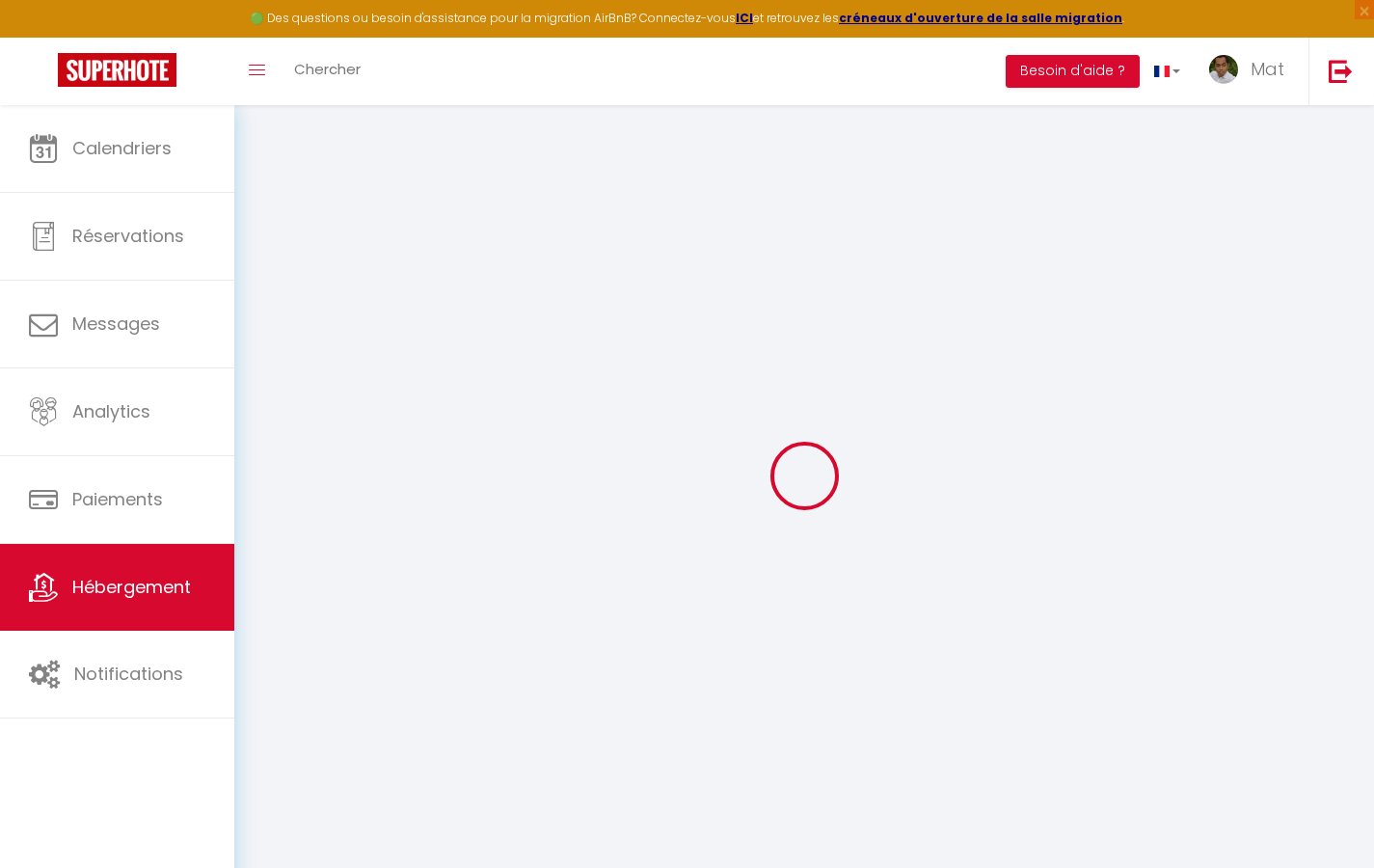
checkbox input "true"
checkbox input "false"
checkbox input "true"
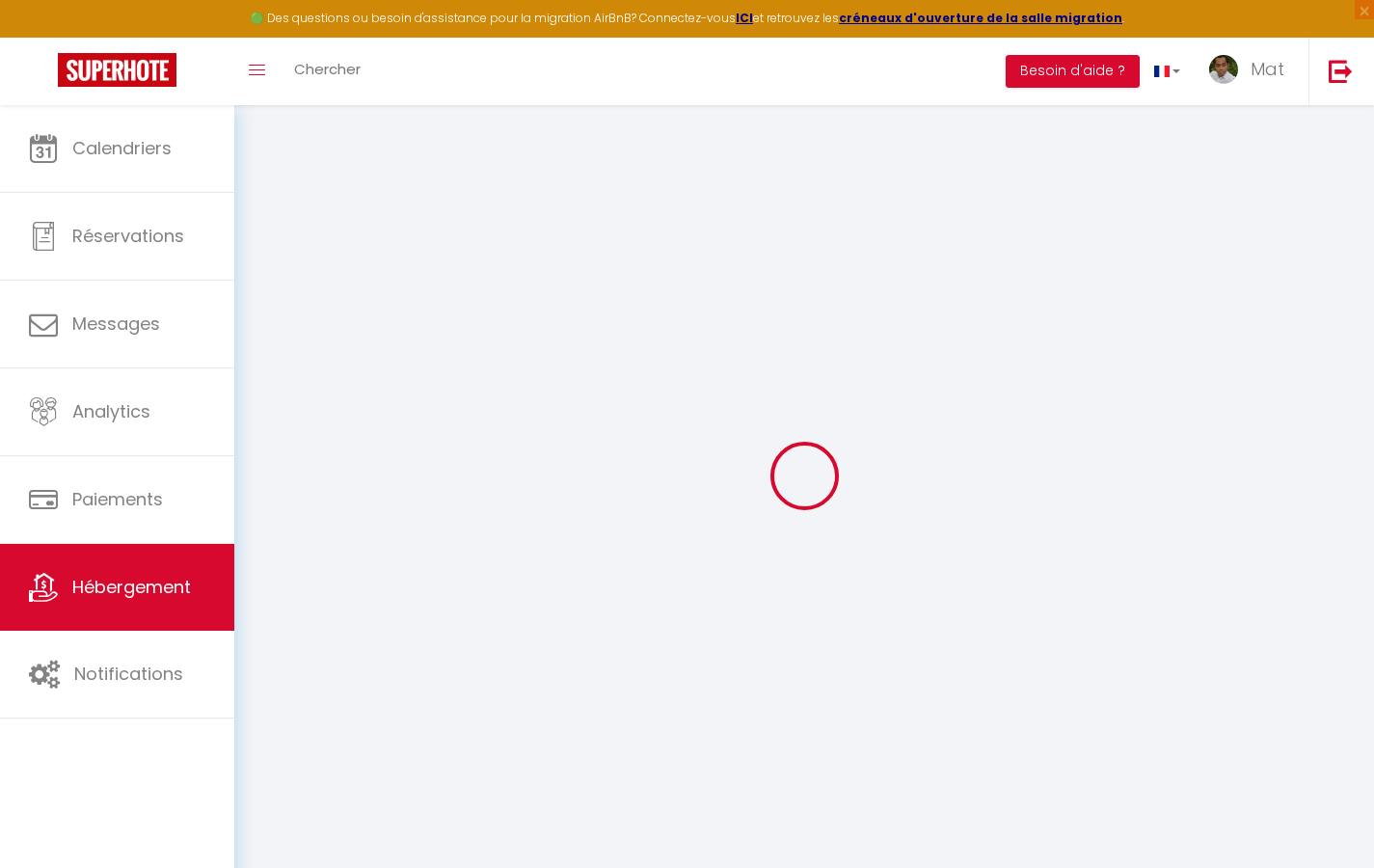
checkbox input "true"
checkbox input "false"
checkbox input "true"
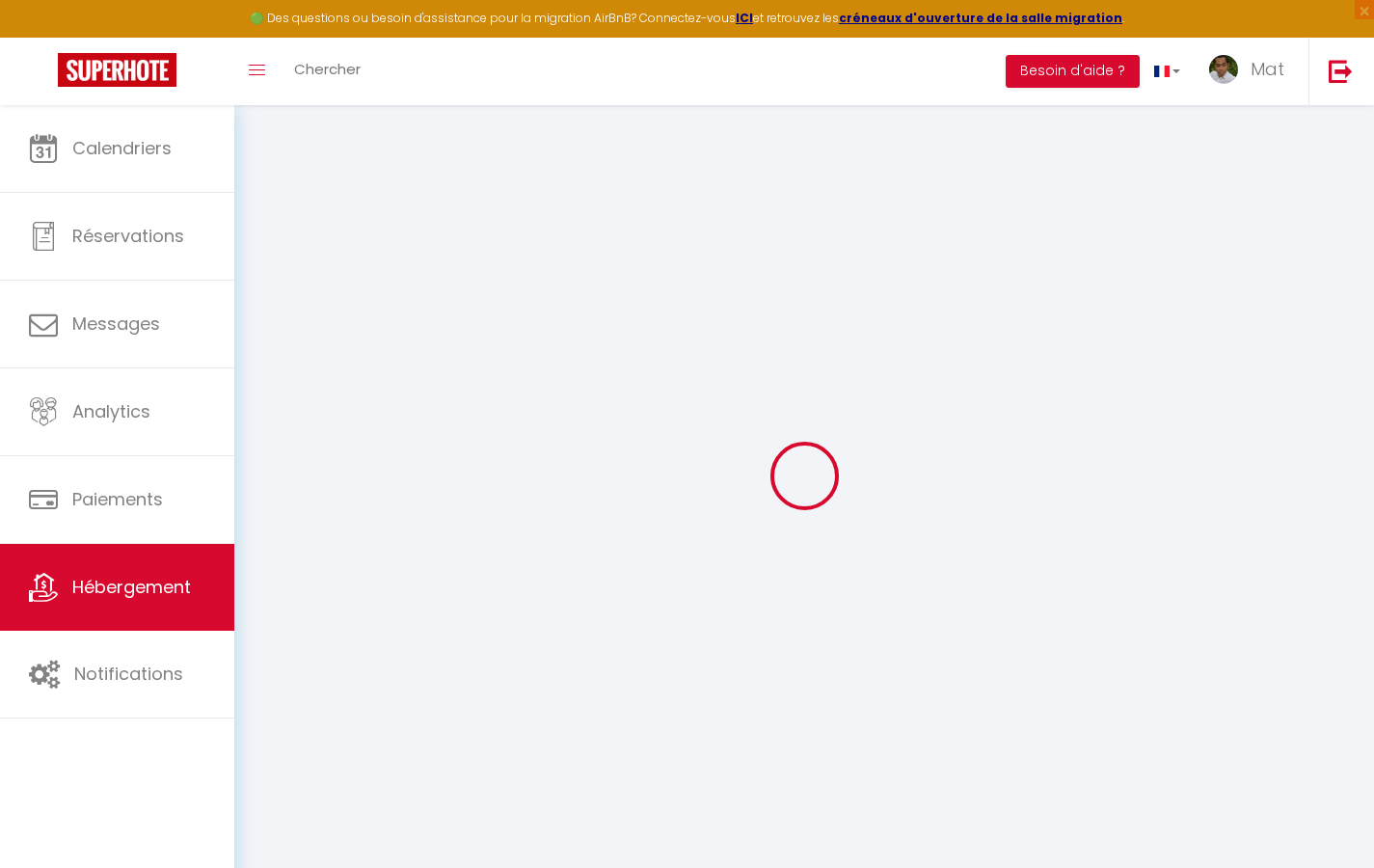
checkbox input "true"
checkbox input "false"
checkbox input "true"
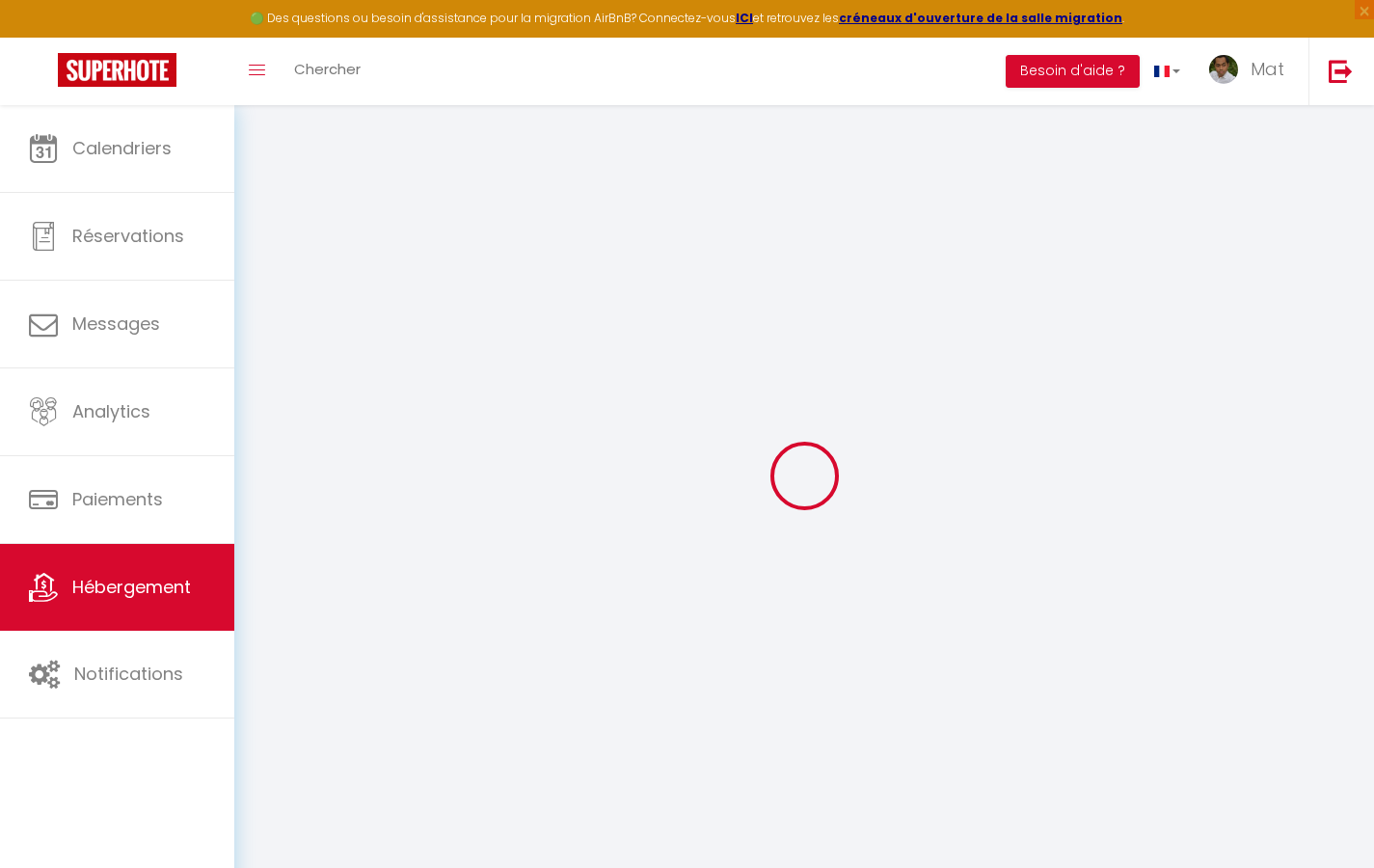
checkbox input "false"
select select "17:00"
select select "23:30"
select select "10:00"
select select "30"
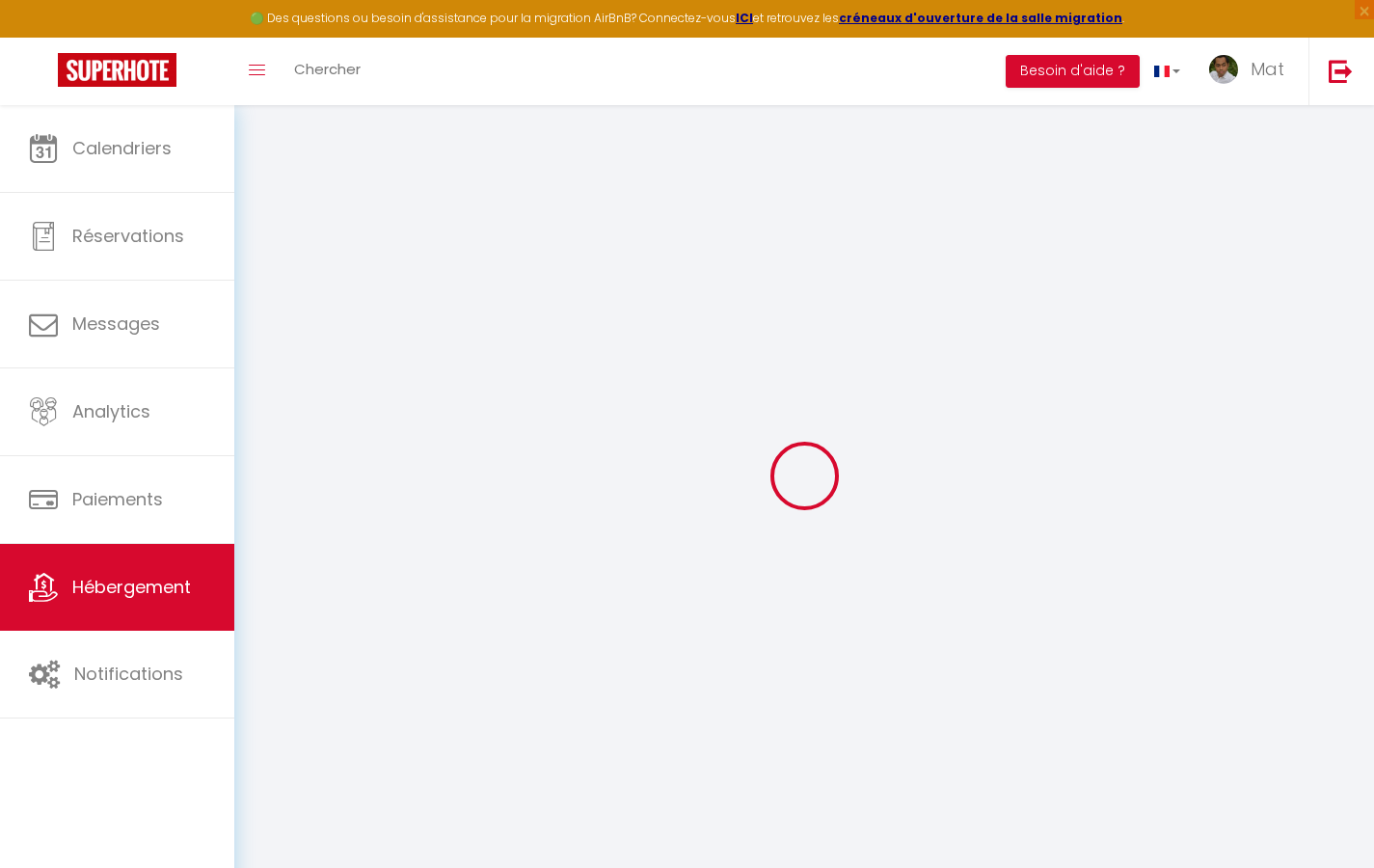
select select "120"
select select "2365"
